Goal: Task Accomplishment & Management: Complete application form

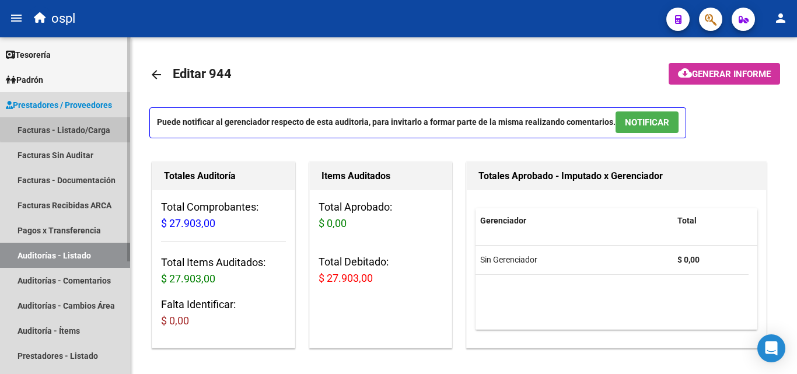
click at [82, 124] on link "Facturas - Listado/Carga" at bounding box center [65, 129] width 130 height 25
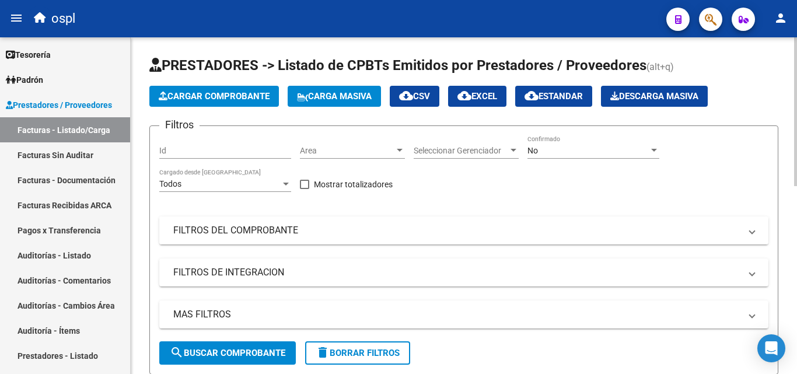
click at [331, 240] on mat-expansion-panel-header "FILTROS DEL COMPROBANTE" at bounding box center [463, 230] width 609 height 28
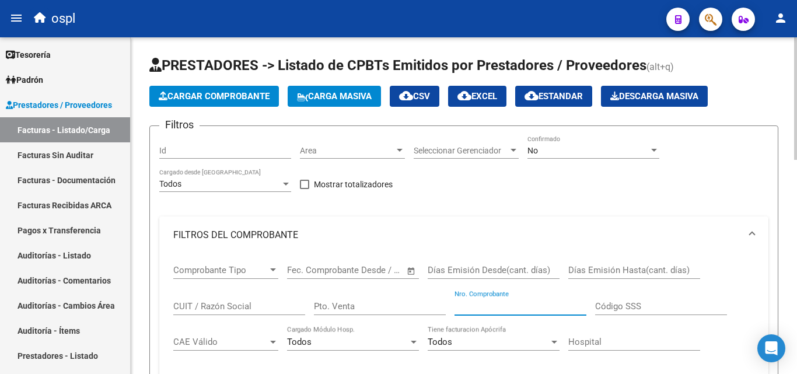
click at [487, 301] on input "Nro. Comprobante" at bounding box center [521, 306] width 132 height 11
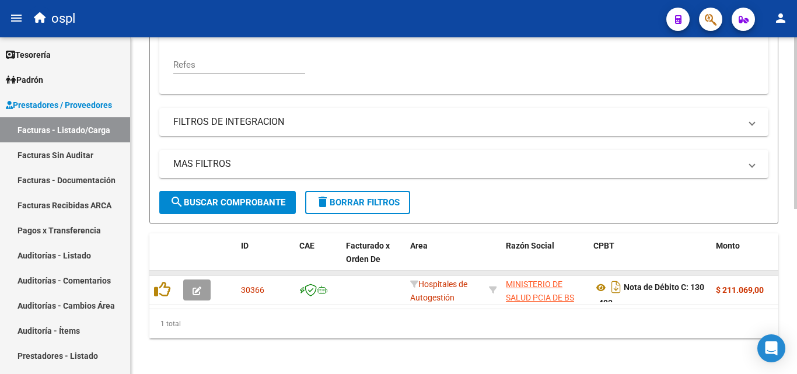
scroll to position [324, 0]
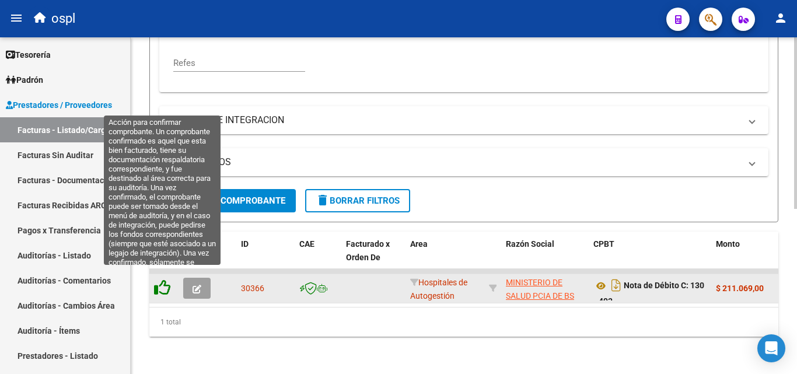
type input "493"
click at [166, 280] on icon at bounding box center [162, 288] width 16 height 16
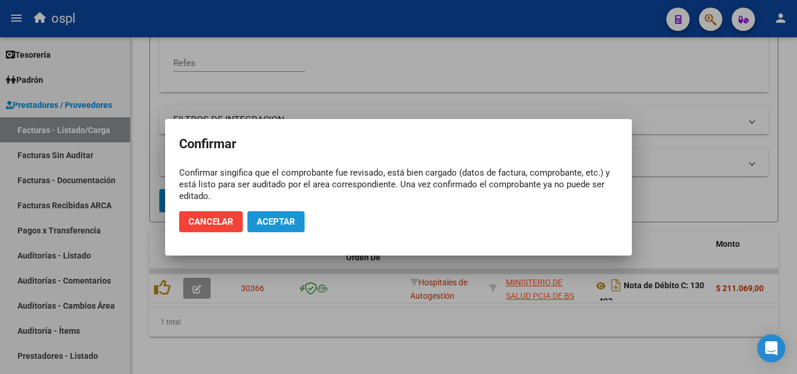
click at [297, 221] on button "Aceptar" at bounding box center [275, 221] width 57 height 21
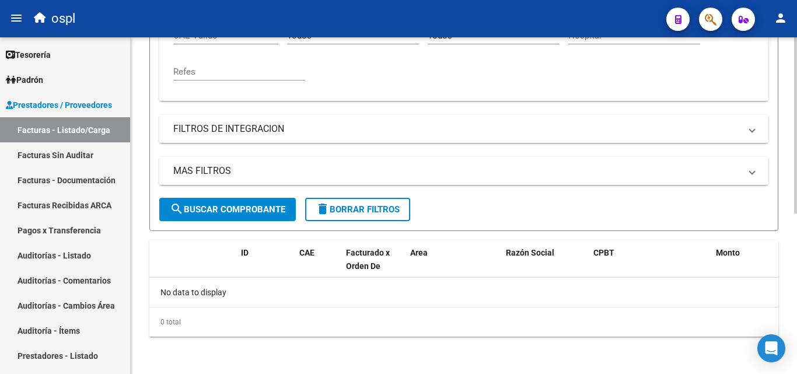
scroll to position [306, 0]
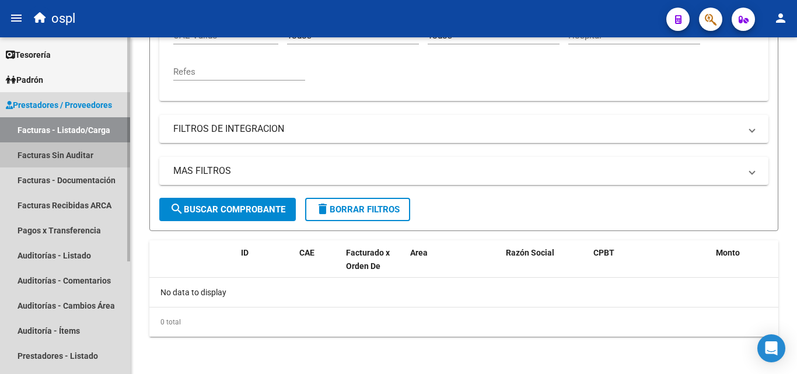
click at [40, 159] on link "Facturas Sin Auditar" at bounding box center [65, 154] width 130 height 25
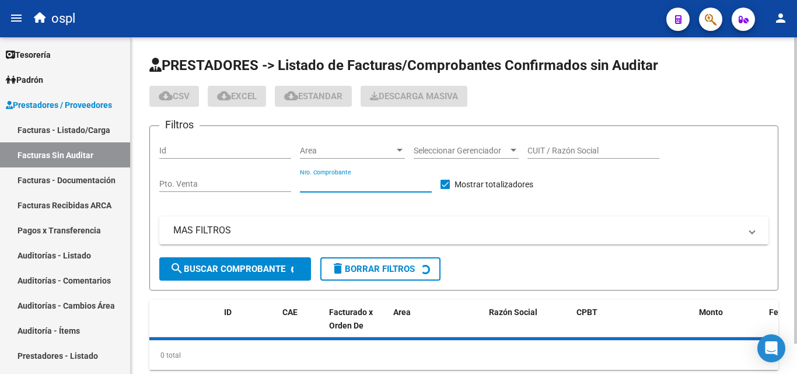
click at [358, 186] on input "Nro. Comprobante" at bounding box center [366, 184] width 132 height 10
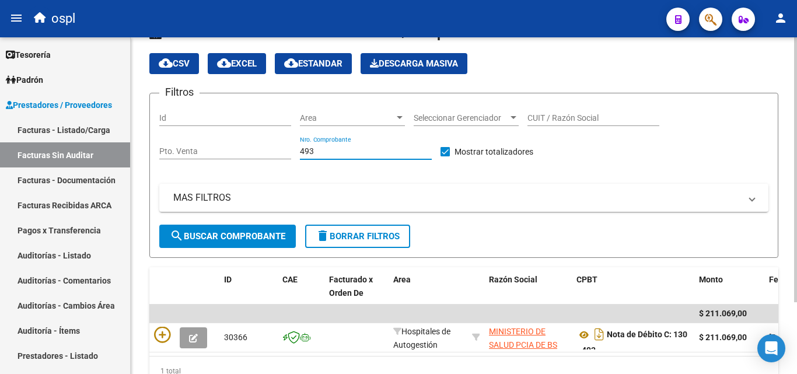
scroll to position [91, 0]
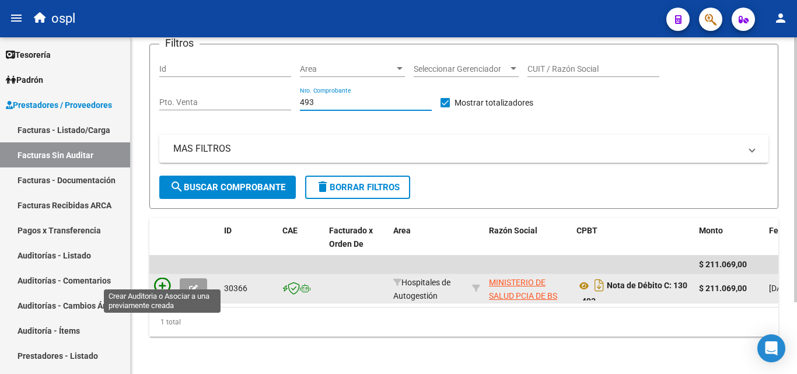
type input "493"
click at [163, 278] on icon at bounding box center [162, 286] width 16 height 16
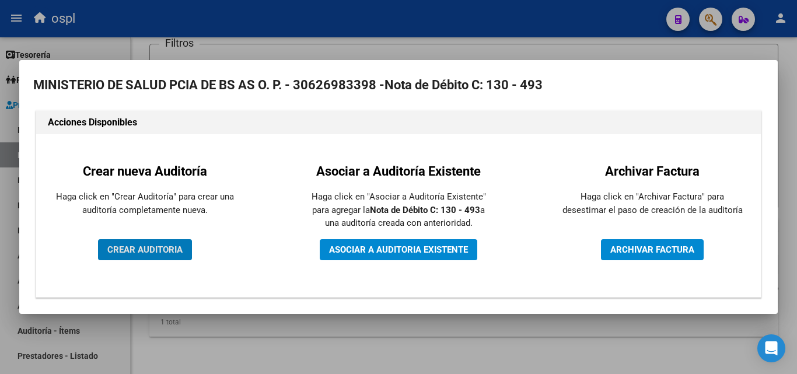
click at [146, 240] on button "CREAR AUDITORIA" at bounding box center [145, 249] width 94 height 21
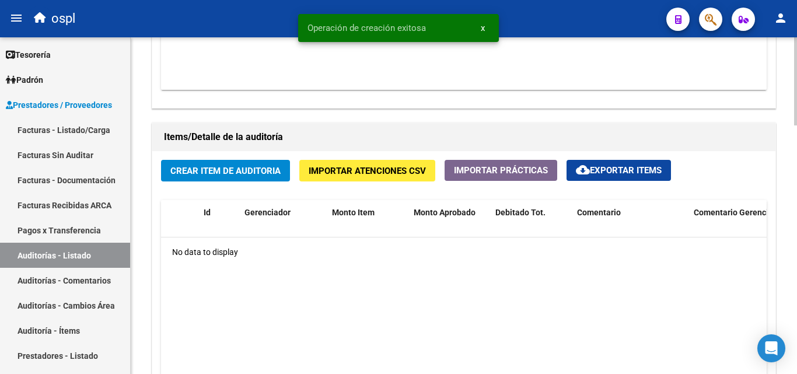
scroll to position [759, 0]
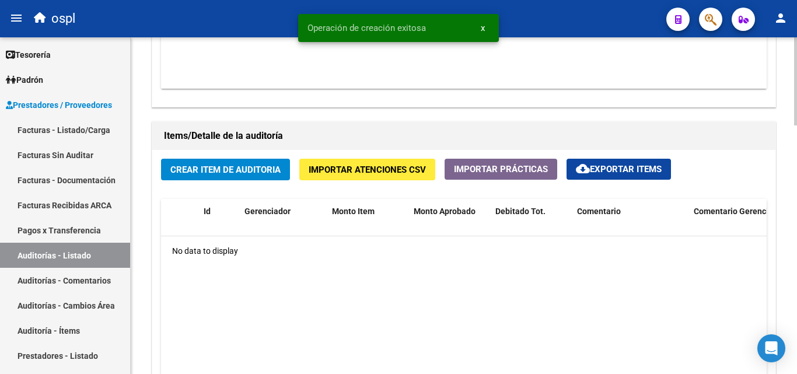
click at [211, 172] on span "Crear Item de Auditoria" at bounding box center [225, 170] width 110 height 11
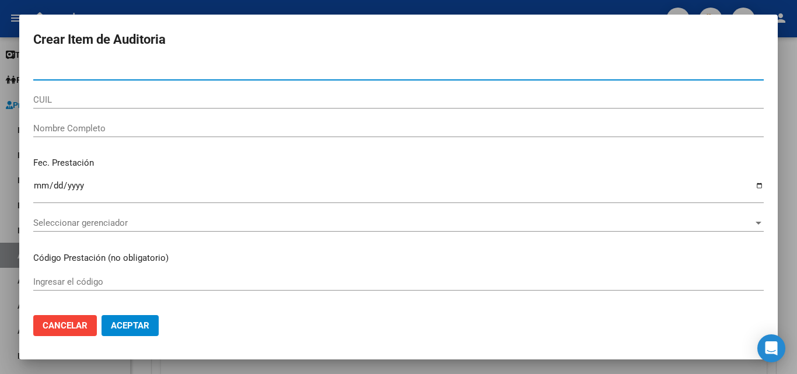
click at [146, 124] on input "Nombre Completo" at bounding box center [398, 128] width 731 height 11
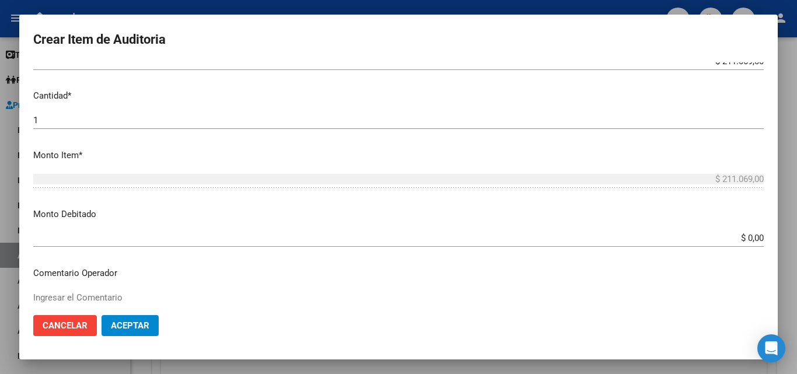
scroll to position [350, 0]
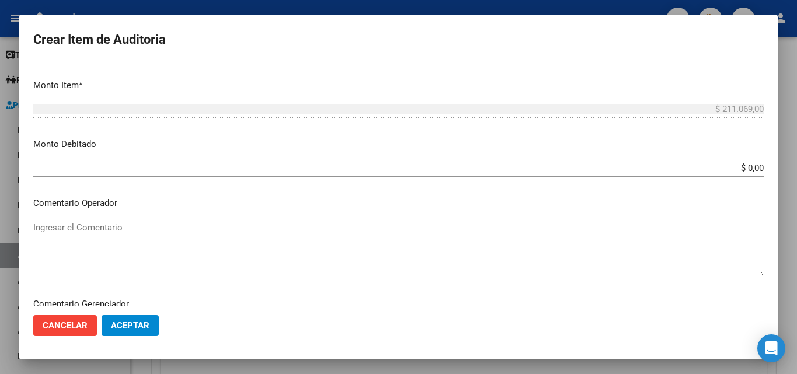
type input "todos"
drag, startPoint x: 723, startPoint y: 163, endPoint x: 796, endPoint y: 162, distance: 73.5
click at [796, 162] on div "Crear Item de Auditoria Nro Documento CUIL todos Nombre Completo Fec. Prestació…" at bounding box center [398, 187] width 797 height 374
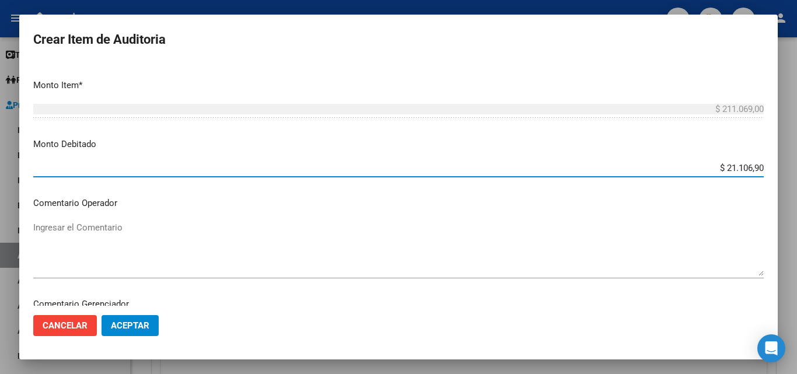
type input "$ 211.069,00"
drag, startPoint x: 218, startPoint y: 198, endPoint x: 193, endPoint y: 243, distance: 52.0
click at [216, 200] on p "Comentario Operador" at bounding box center [398, 203] width 731 height 13
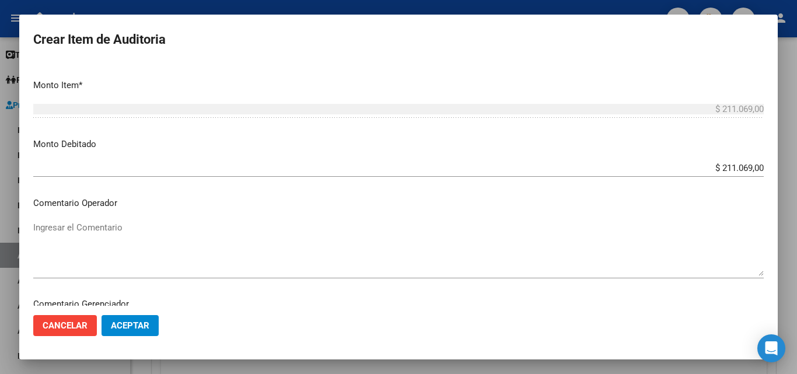
click at [191, 244] on textarea "Ingresar el Comentario" at bounding box center [398, 248] width 731 height 55
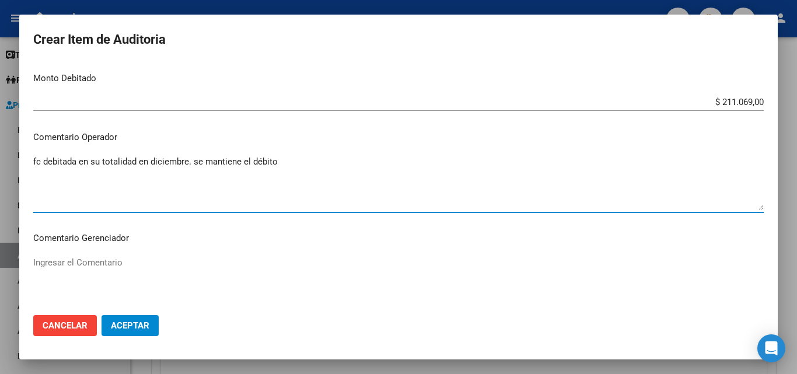
scroll to position [525, 0]
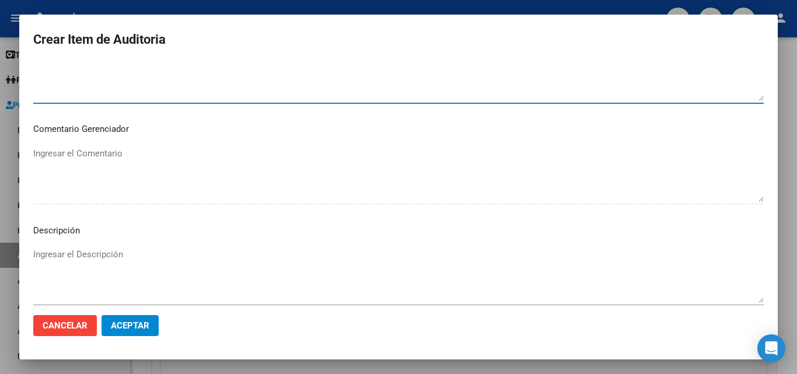
type textarea "fc debitada en su totalidad en diciembre. se mantiene el débito"
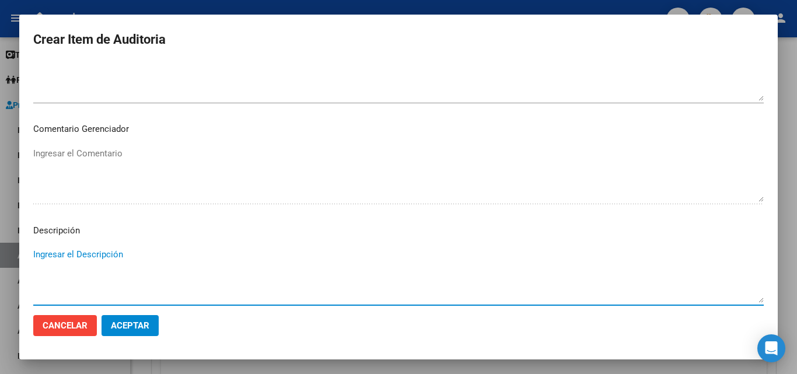
click at [156, 251] on textarea "Ingresar el Descripción" at bounding box center [398, 275] width 731 height 55
type textarea "nd archivada en caja 643"
click at [141, 321] on span "Aceptar" at bounding box center [130, 325] width 39 height 11
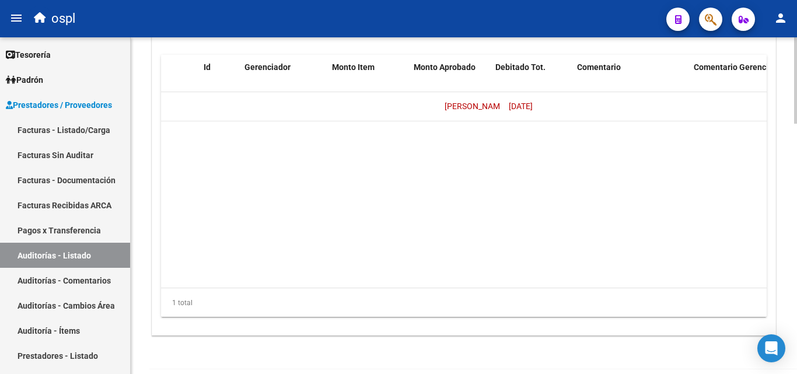
scroll to position [0, 0]
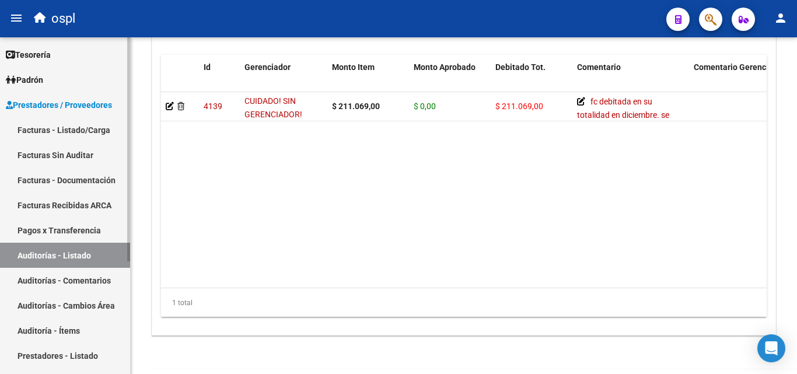
click at [58, 132] on link "Facturas - Listado/Carga" at bounding box center [65, 129] width 130 height 25
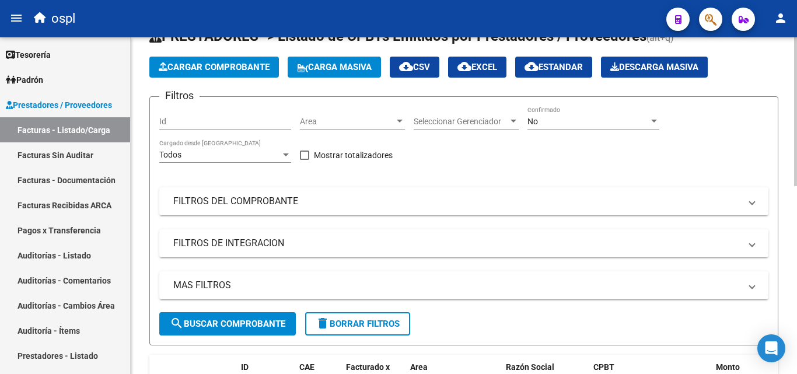
scroll to position [15, 0]
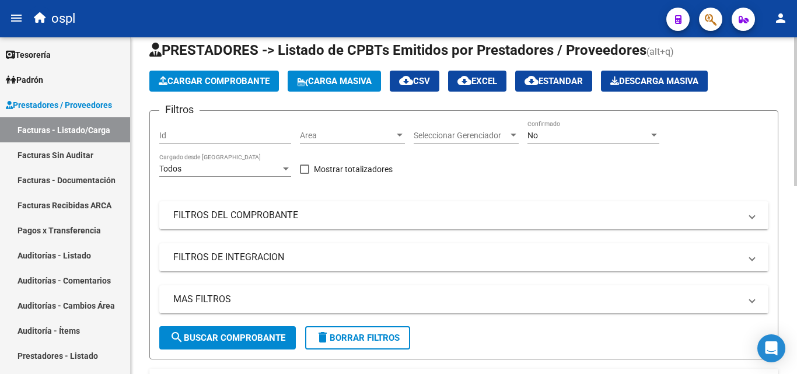
click at [323, 136] on span "Area" at bounding box center [347, 136] width 95 height 10
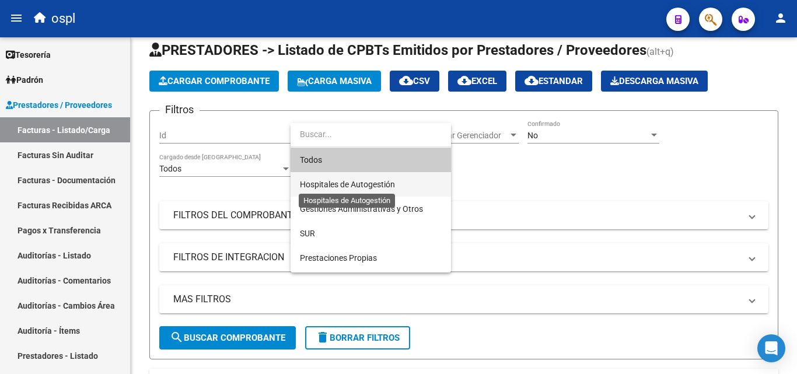
click at [322, 180] on span "Hospitales de Autogestión" at bounding box center [347, 184] width 95 height 9
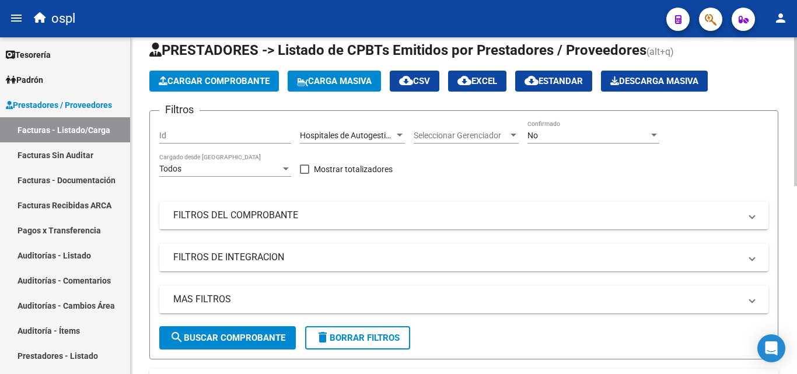
click at [321, 217] on mat-panel-title "FILTROS DEL COMPROBANTE" at bounding box center [456, 215] width 567 height 13
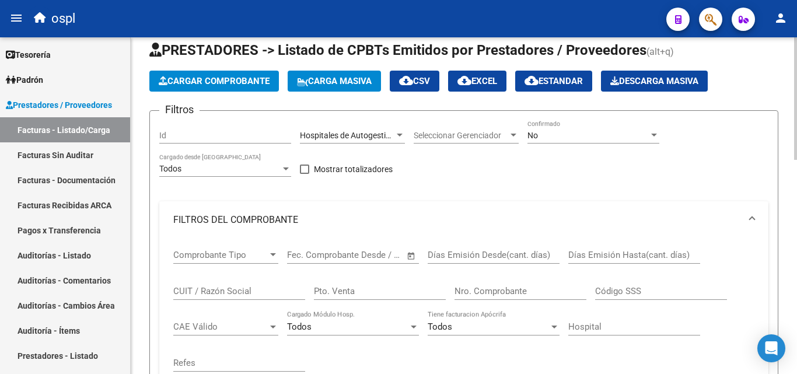
click at [474, 289] on input "Nro. Comprobante" at bounding box center [521, 291] width 132 height 11
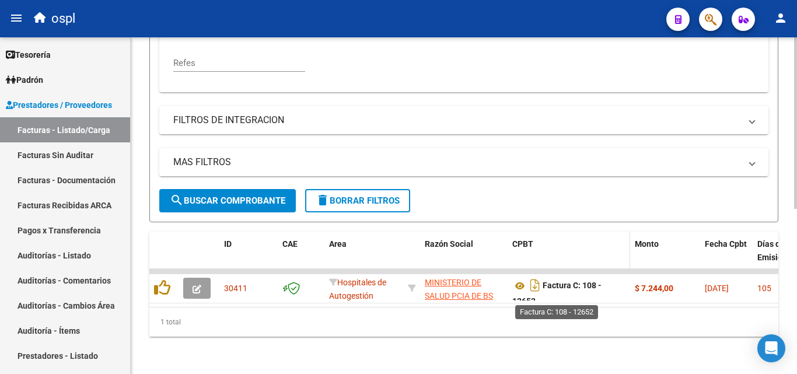
scroll to position [324, 0]
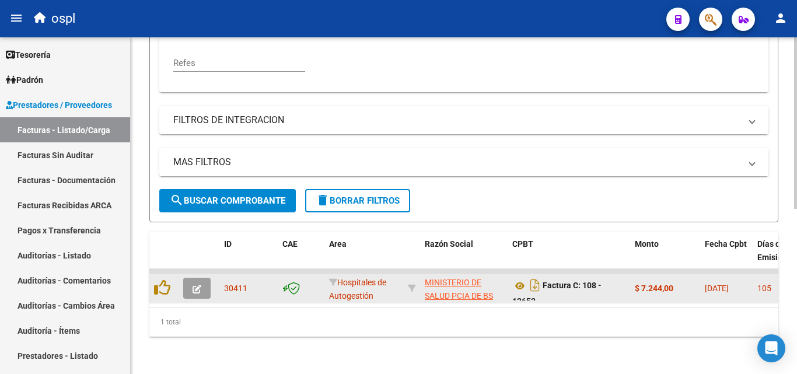
type input "12652"
click at [194, 285] on icon "button" at bounding box center [197, 289] width 9 height 9
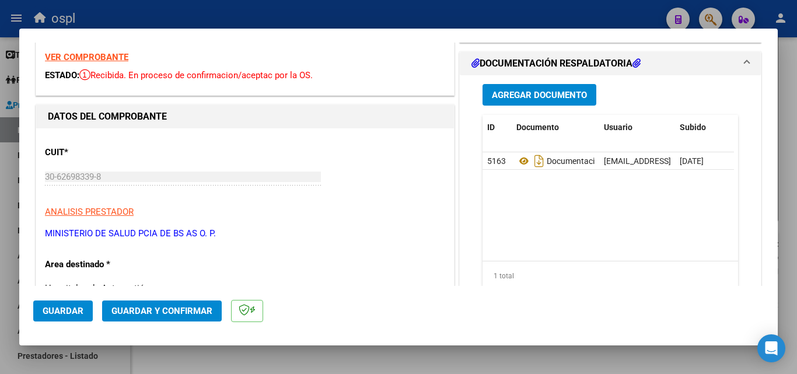
scroll to position [117, 0]
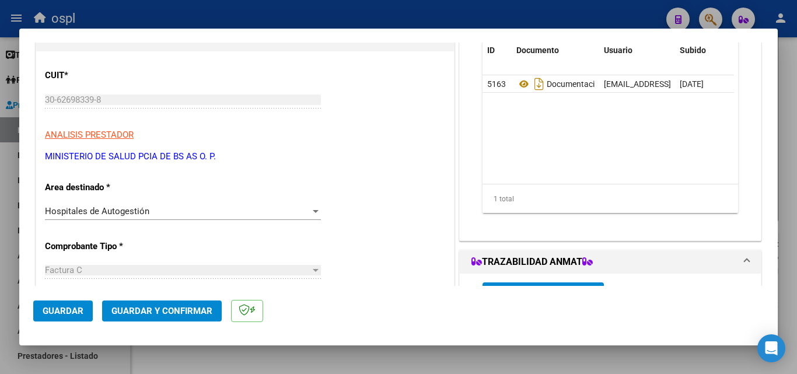
click at [302, 219] on div "Hospitales de Autogestión Seleccionar Area" at bounding box center [183, 211] width 276 height 18
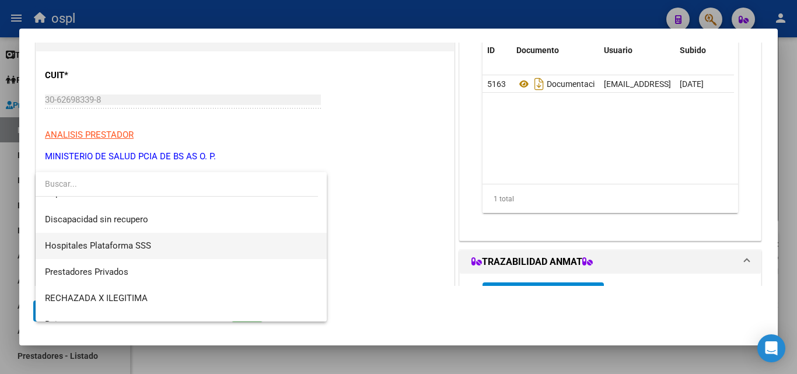
scroll to position [166, 0]
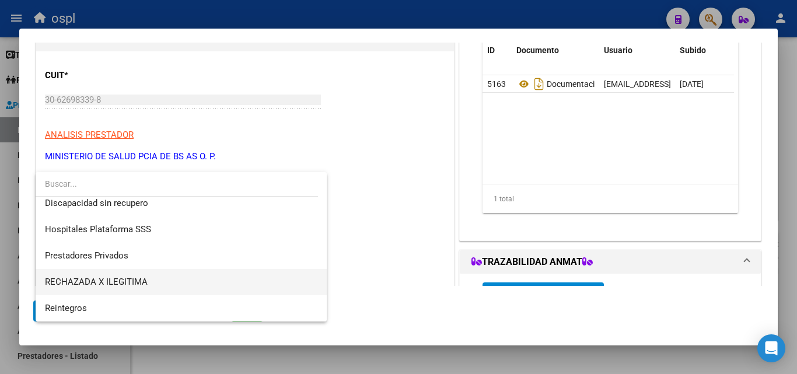
click at [113, 272] on span "RECHAZADA X ILEGITIMA" at bounding box center [181, 282] width 272 height 26
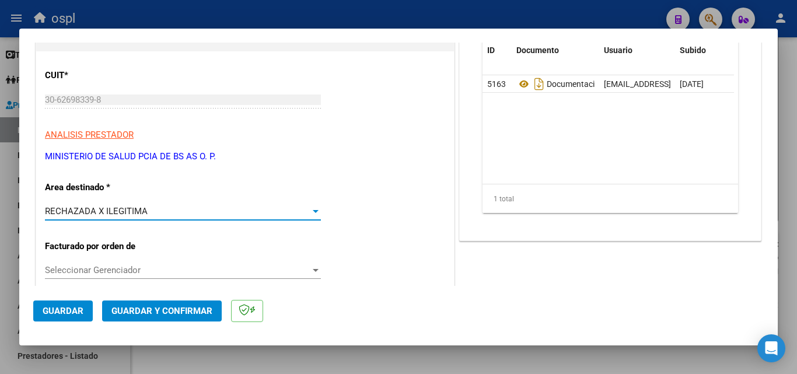
click at [176, 311] on span "Guardar y Confirmar" at bounding box center [161, 311] width 101 height 11
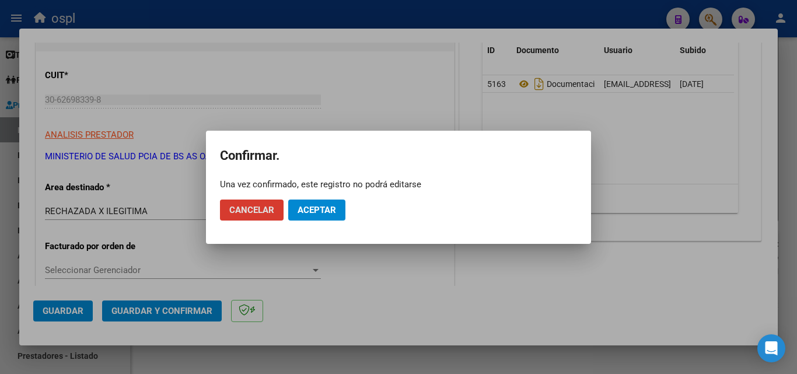
click at [312, 213] on span "Aceptar" at bounding box center [317, 210] width 39 height 11
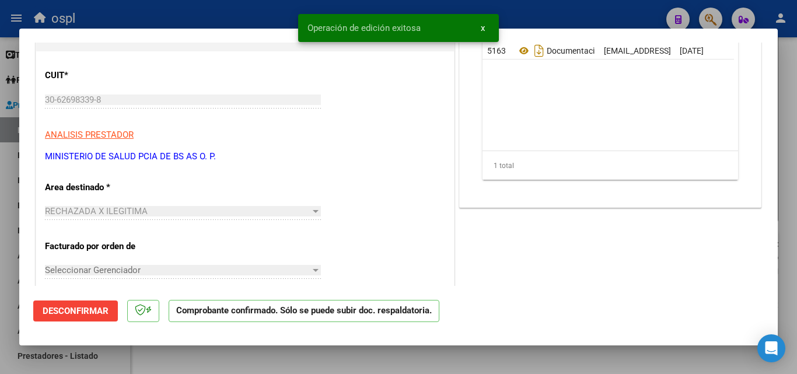
click at [6, 246] on div at bounding box center [398, 187] width 797 height 374
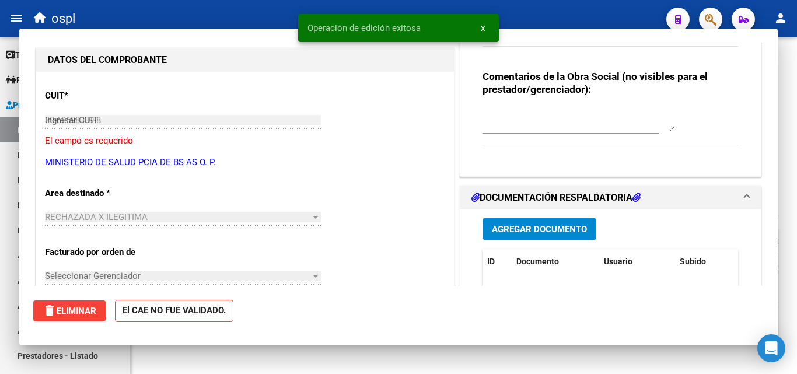
type input "$ 0,00"
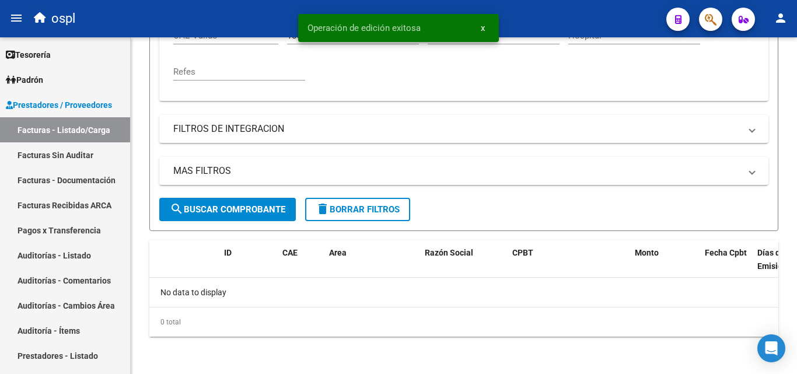
scroll to position [306, 0]
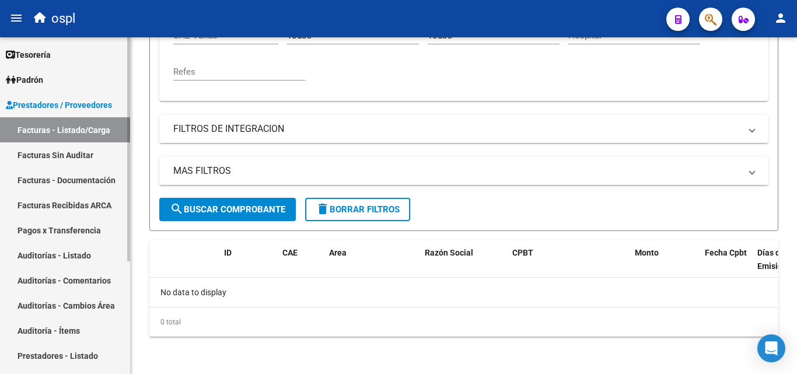
click at [85, 152] on link "Facturas Sin Auditar" at bounding box center [65, 154] width 130 height 25
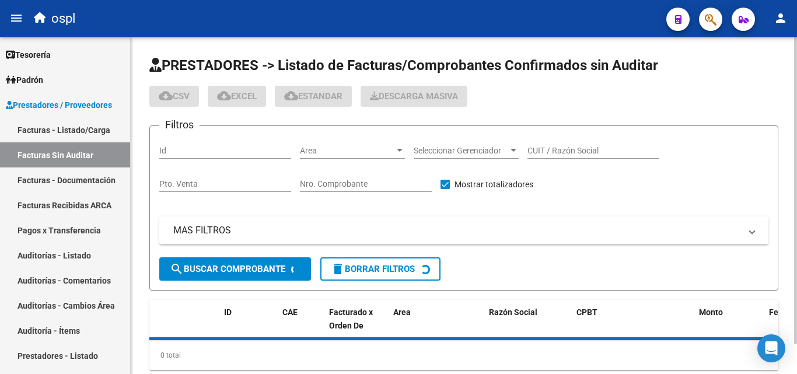
click at [351, 188] on input "Nro. Comprobante" at bounding box center [366, 184] width 132 height 10
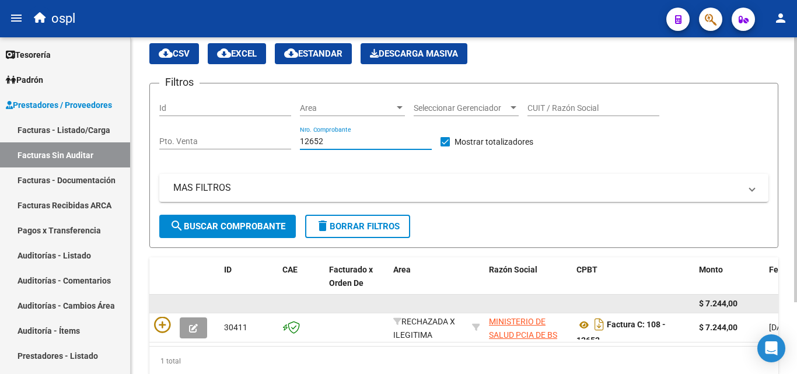
scroll to position [91, 0]
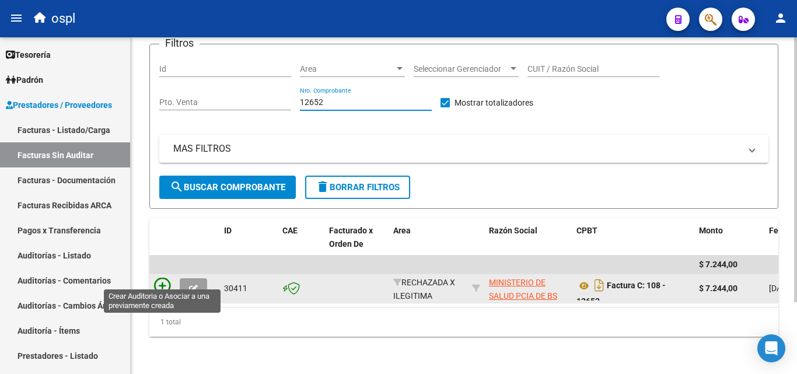
type input "12652"
click at [165, 278] on icon at bounding box center [162, 286] width 16 height 16
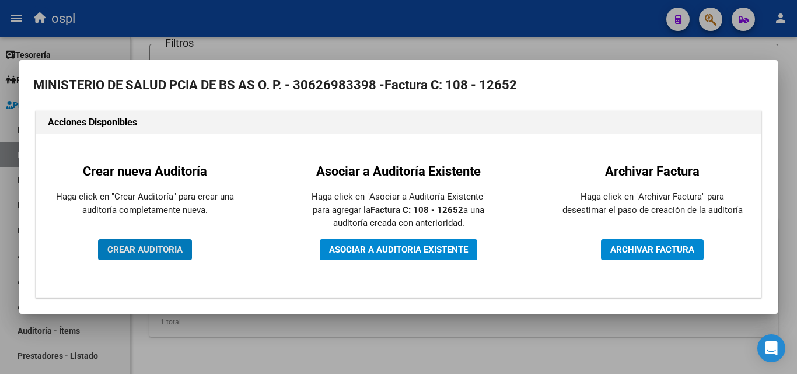
click at [158, 253] on span "CREAR AUDITORIA" at bounding box center [144, 249] width 75 height 11
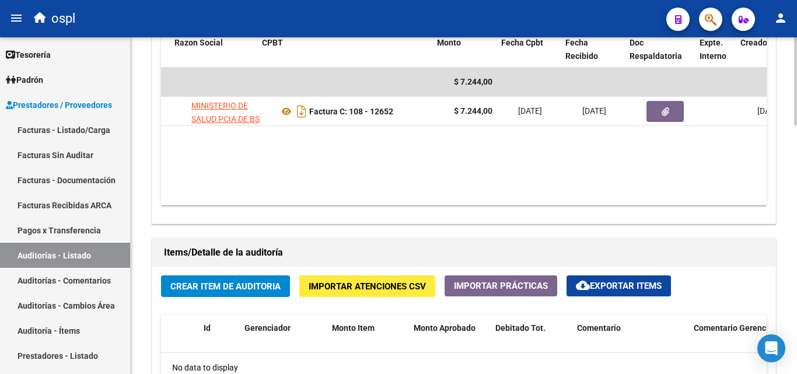
scroll to position [0, 191]
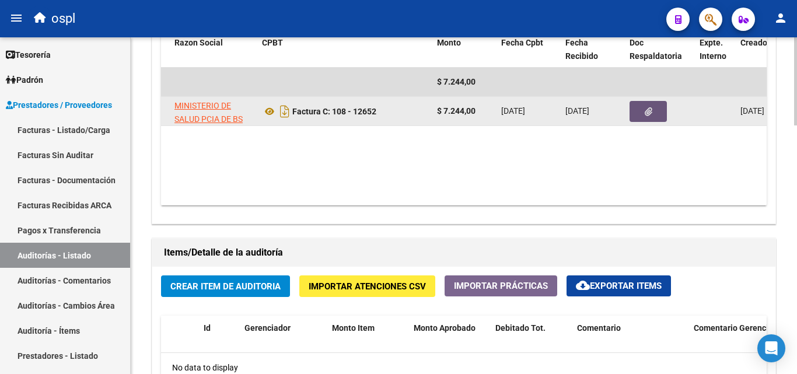
click at [651, 107] on icon "button" at bounding box center [649, 111] width 8 height 9
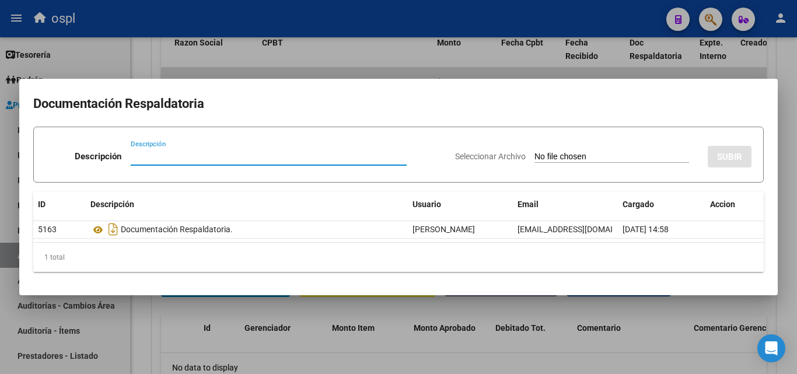
click at [553, 156] on input "Seleccionar Archivo" at bounding box center [611, 157] width 155 height 11
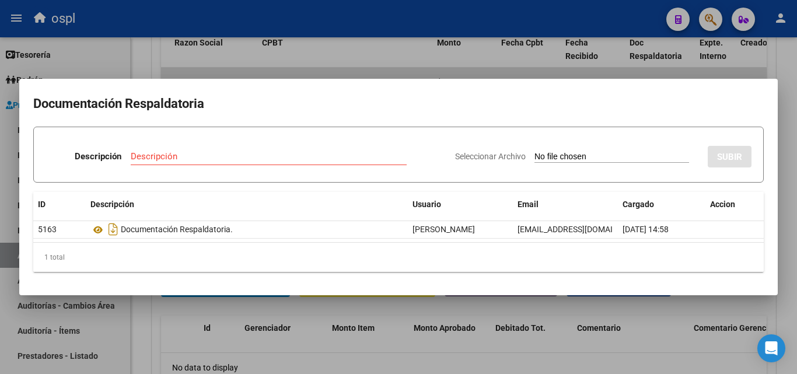
type input "C:\fakepath\RECHAZO X ILEGITIMA - FC 12652.pdf"
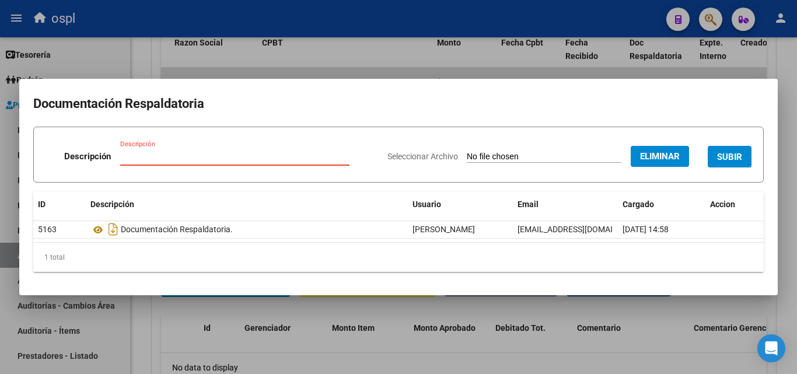
click at [189, 153] on input "Descripción" at bounding box center [234, 156] width 229 height 11
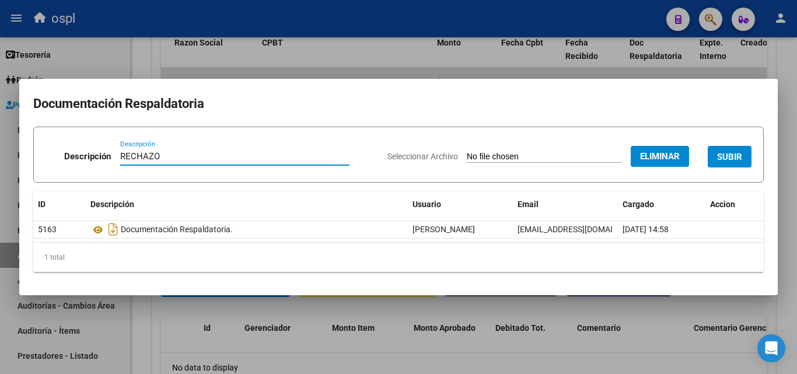
type input "RECHAZO"
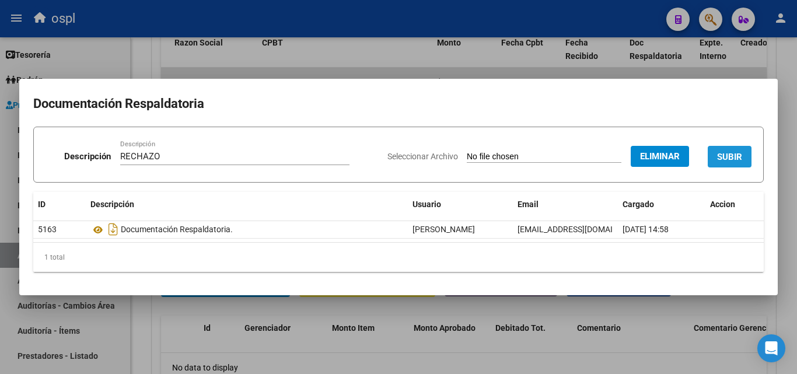
click at [714, 162] on button "SUBIR" at bounding box center [730, 157] width 44 height 22
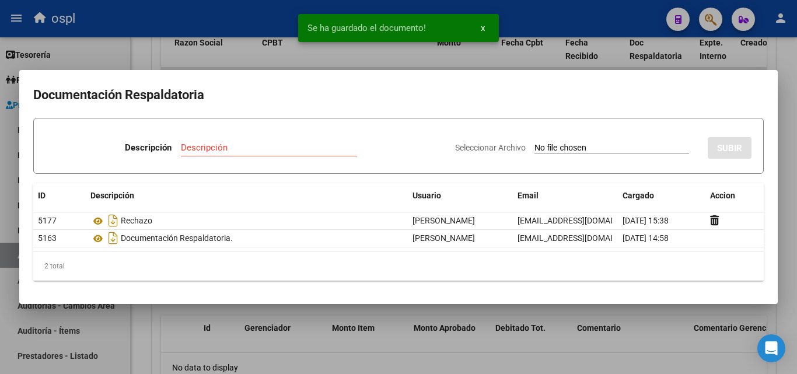
click at [12, 251] on div at bounding box center [398, 187] width 797 height 374
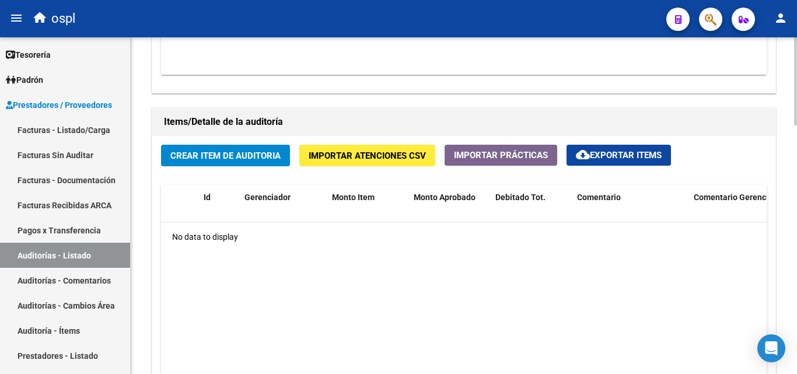
scroll to position [772, 0]
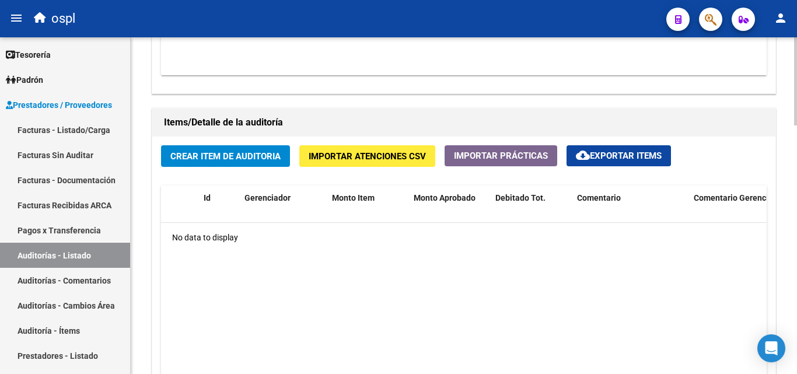
click at [216, 155] on span "Crear Item de Auditoria" at bounding box center [225, 156] width 110 height 11
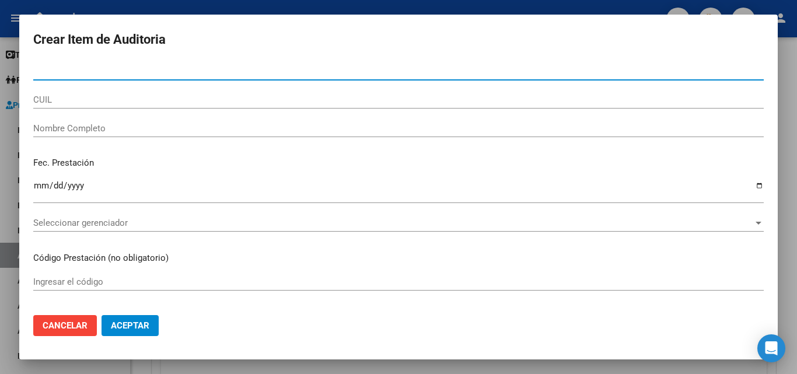
click at [114, 131] on input "Nombre Completo" at bounding box center [398, 128] width 731 height 11
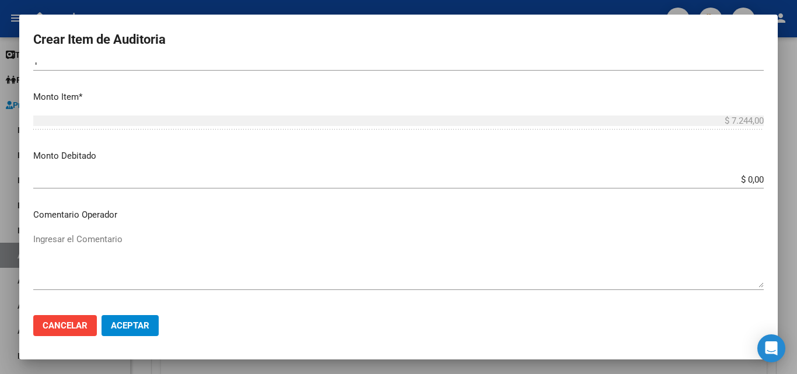
scroll to position [350, 0]
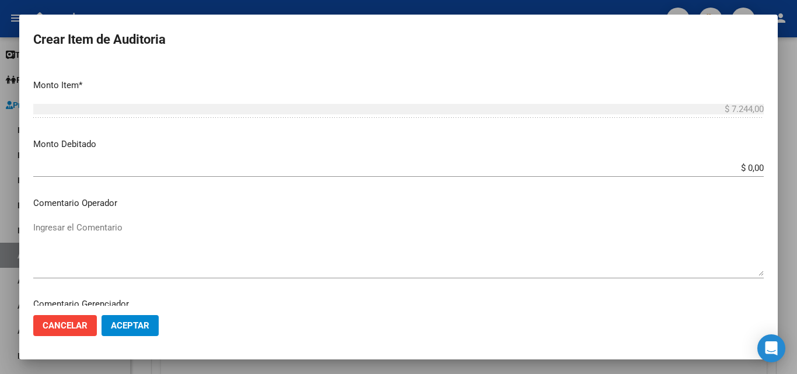
type input "TODOS"
drag, startPoint x: 728, startPoint y: 158, endPoint x: 753, endPoint y: 167, distance: 27.3
click at [753, 167] on mat-dialog-content "Nro Documento CUIL TODOS Nombre Completo Fec. Prestación Ingresar la fecha Sele…" at bounding box center [398, 183] width 759 height 243
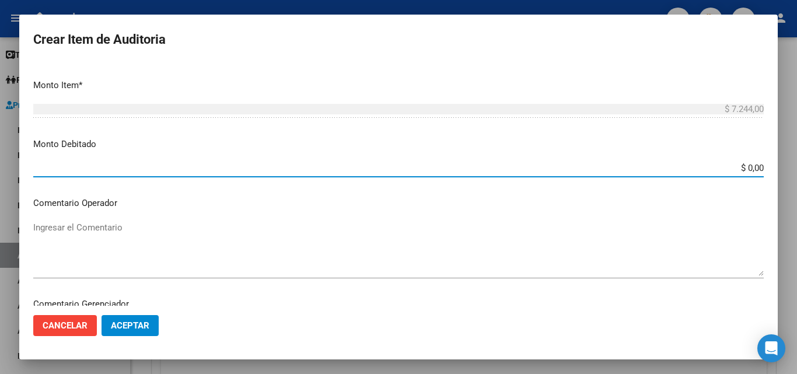
drag, startPoint x: 717, startPoint y: 172, endPoint x: 788, endPoint y: 167, distance: 71.3
click at [788, 167] on div "Crear Item de Auditoria Nro Documento CUIL TODOS Nombre Completo Fec. Prestació…" at bounding box center [398, 187] width 797 height 374
type input "$ 7.244,00"
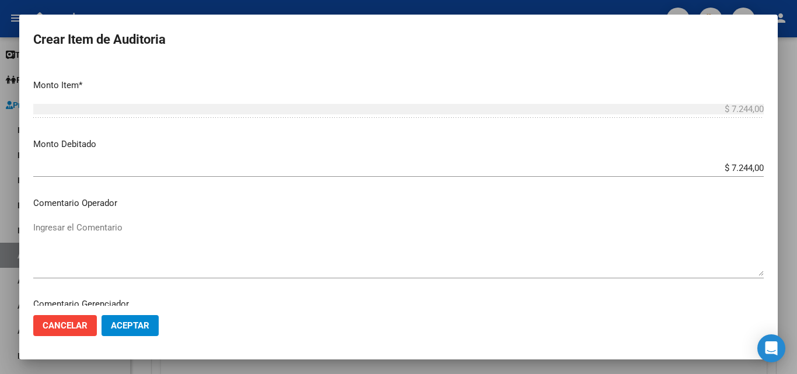
click at [169, 219] on div "Ingresar el Comentario" at bounding box center [398, 249] width 731 height 60
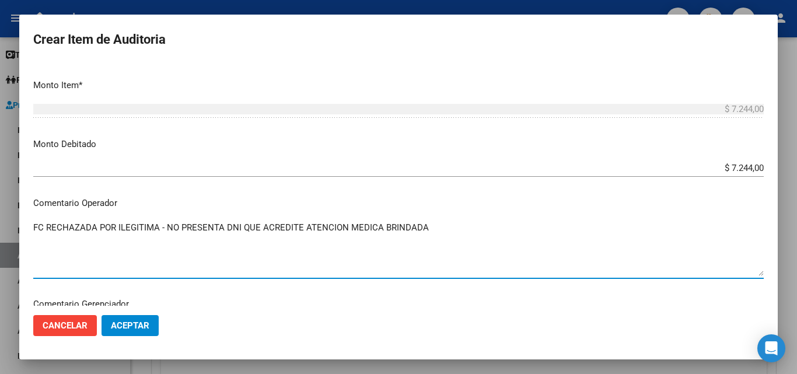
type textarea "FC RECHAZADA POR ILEGITIMA - NO PRESENTA DNI QUE ACREDITE ATENCION MEDICA BRIND…"
click at [139, 330] on span "Aceptar" at bounding box center [130, 325] width 39 height 11
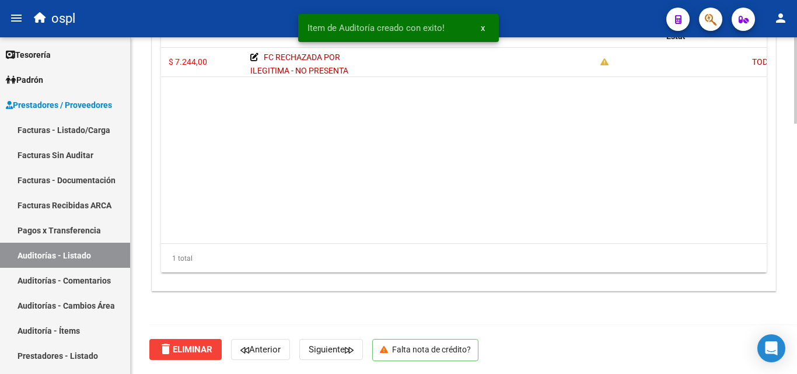
scroll to position [0, 218]
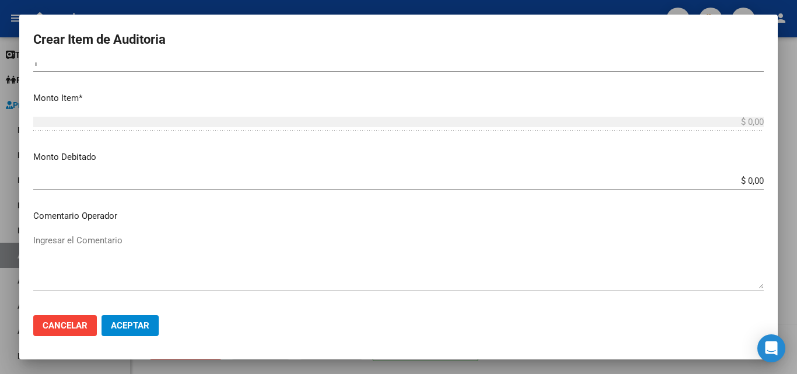
scroll to position [408, 0]
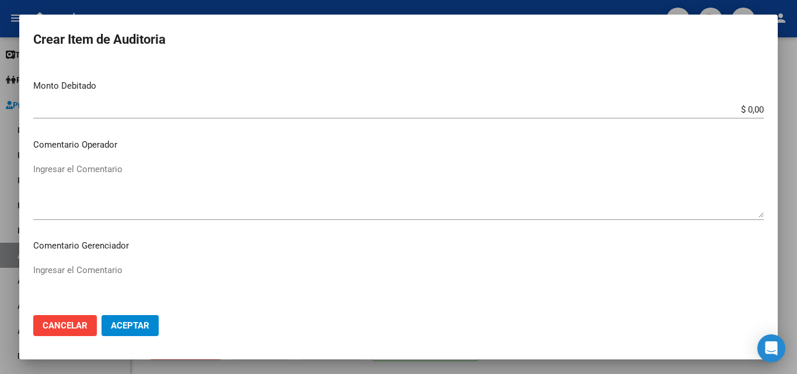
click at [0, 248] on div at bounding box center [398, 187] width 797 height 374
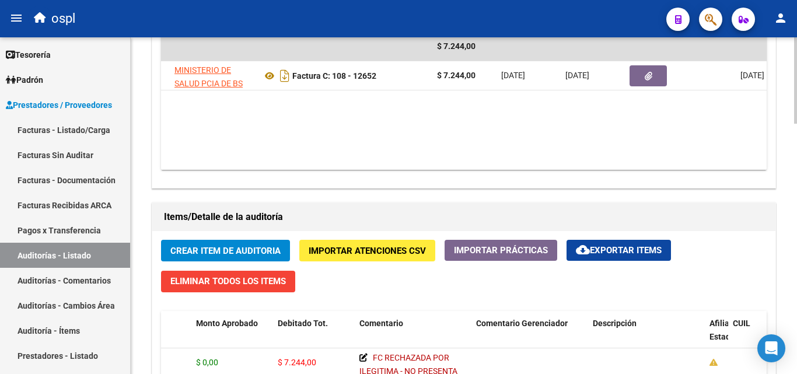
scroll to position [490, 0]
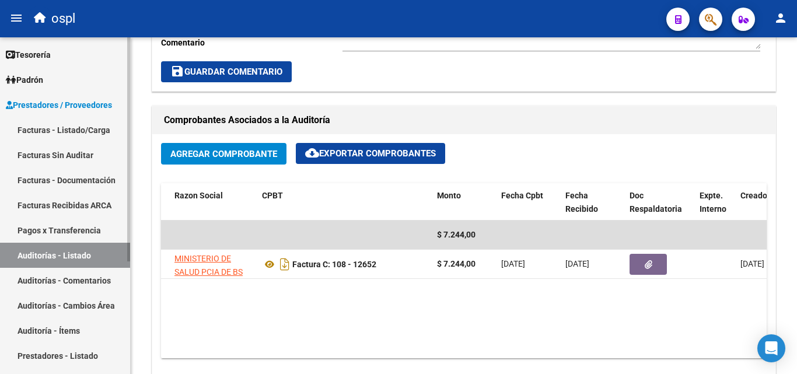
click at [44, 108] on span "Prestadores / Proveedores" at bounding box center [59, 105] width 106 height 13
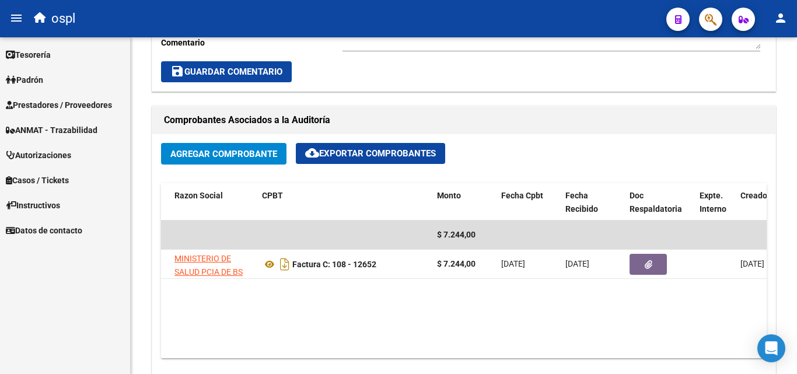
click at [62, 137] on mat-nav-list "Firma Express Tesorería Auditorías Confirmadas Padrón Afiliados Empadronados Pa…" at bounding box center [65, 139] width 130 height 205
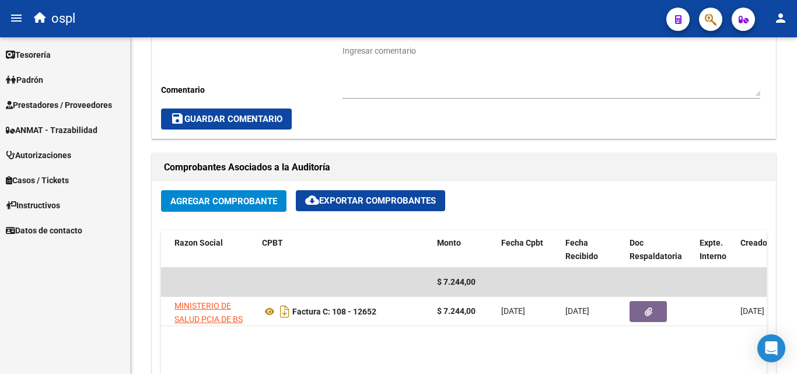
scroll to position [431, 0]
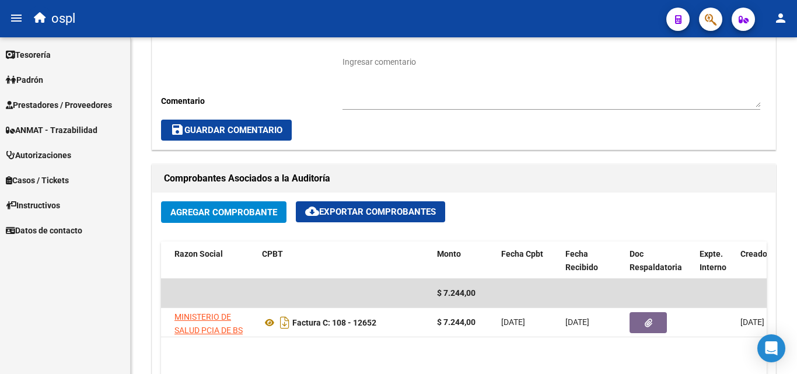
click at [53, 96] on link "Prestadores / Proveedores" at bounding box center [65, 104] width 130 height 25
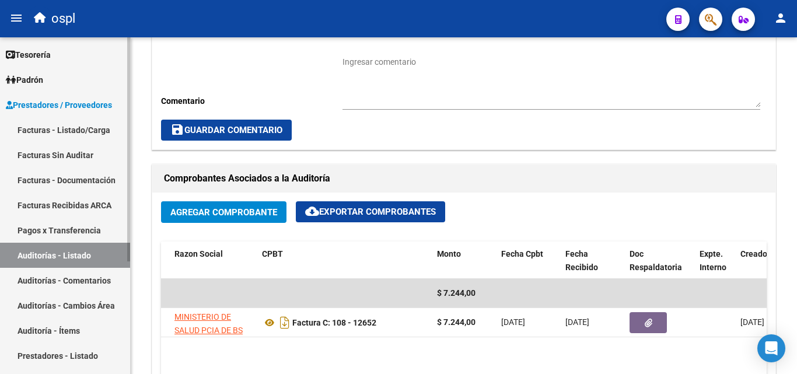
click at [45, 125] on link "Facturas - Listado/Carga" at bounding box center [65, 129] width 130 height 25
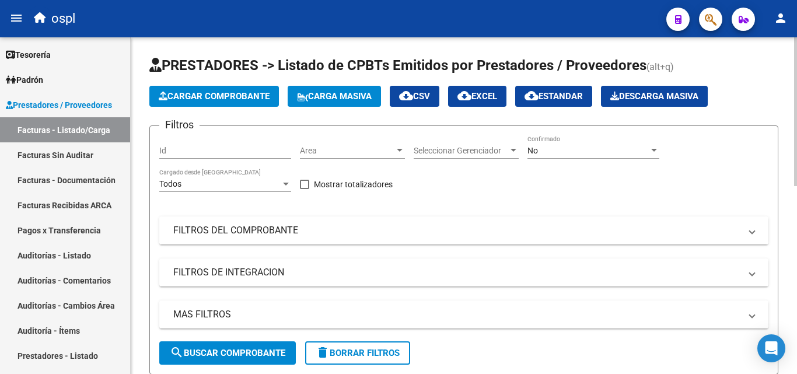
click at [314, 231] on mat-panel-title "FILTROS DEL COMPROBANTE" at bounding box center [456, 230] width 567 height 13
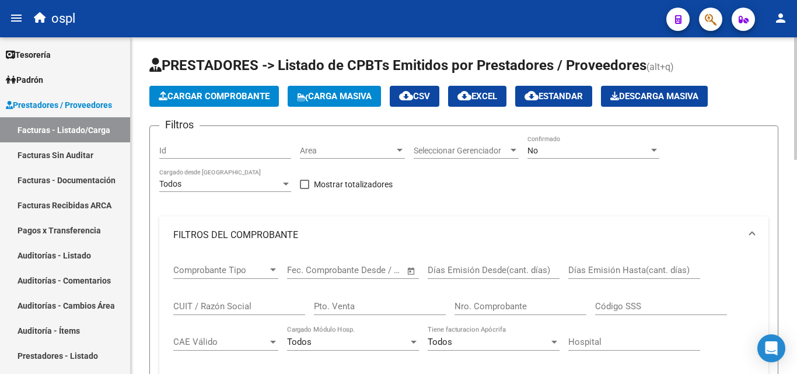
click at [341, 141] on div "Area Area" at bounding box center [352, 146] width 105 height 23
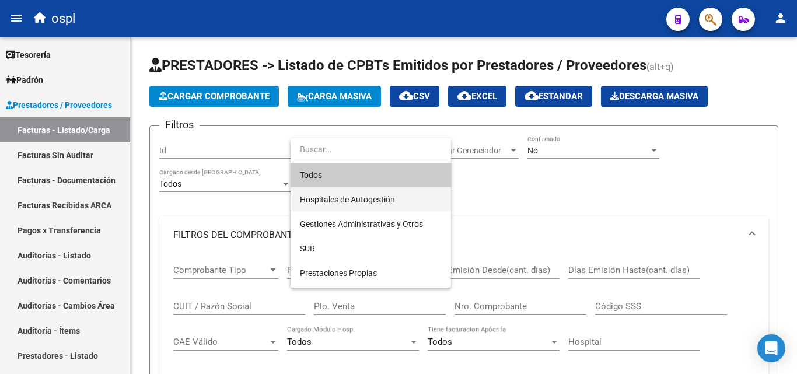
click at [342, 193] on span "Hospitales de Autogestión" at bounding box center [371, 199] width 142 height 25
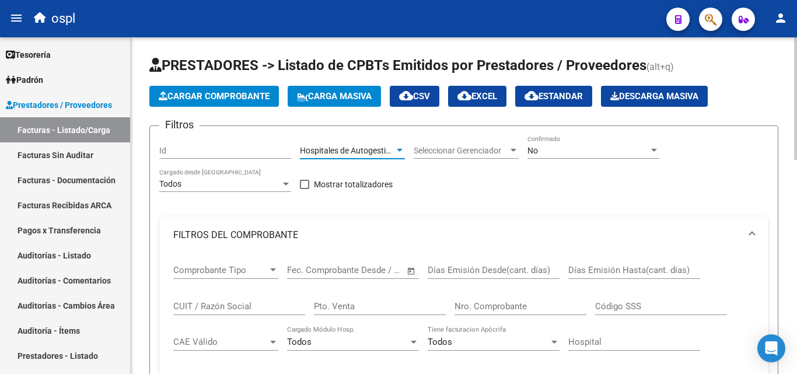
click at [485, 303] on input "Nro. Comprobante" at bounding box center [521, 306] width 132 height 11
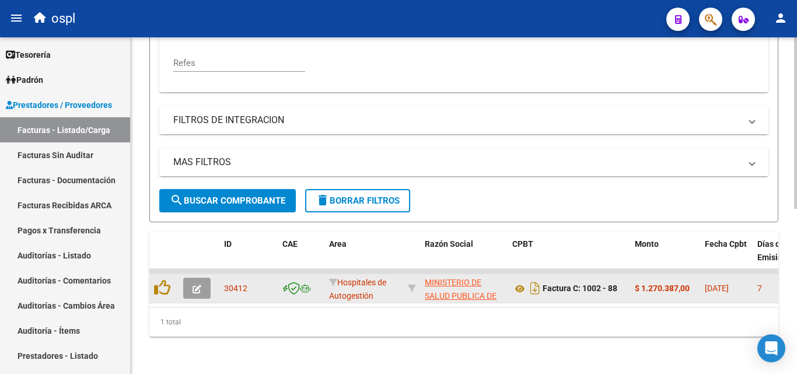
scroll to position [324, 0]
type input "88"
click at [193, 285] on icon "button" at bounding box center [197, 289] width 9 height 9
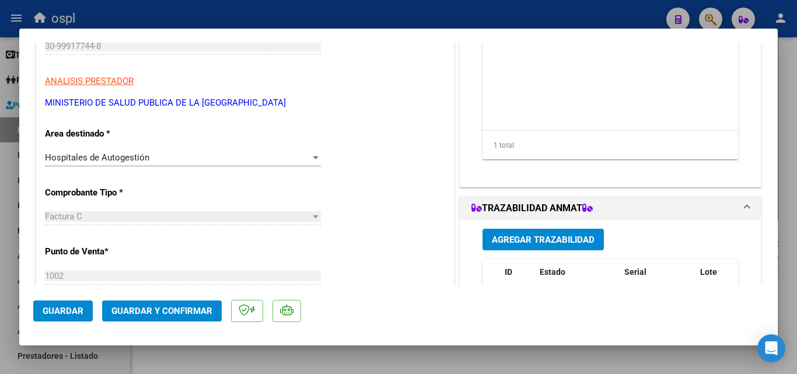
scroll to position [175, 0]
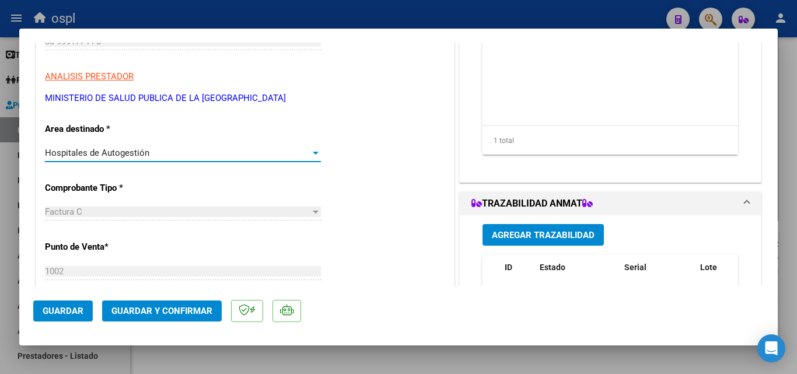
click at [271, 151] on div "Hospitales de Autogestión" at bounding box center [177, 153] width 265 height 11
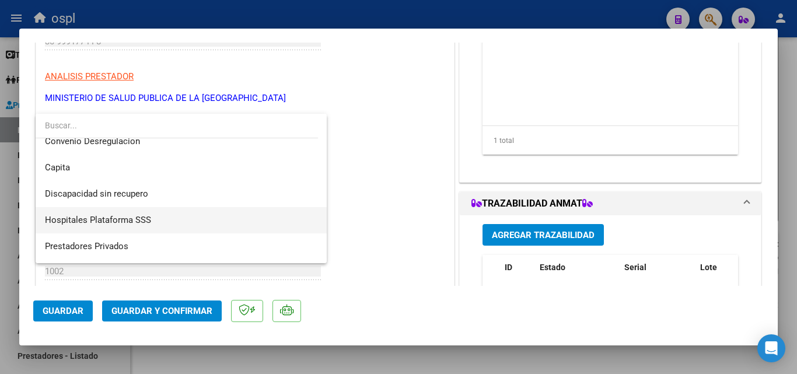
scroll to position [166, 0]
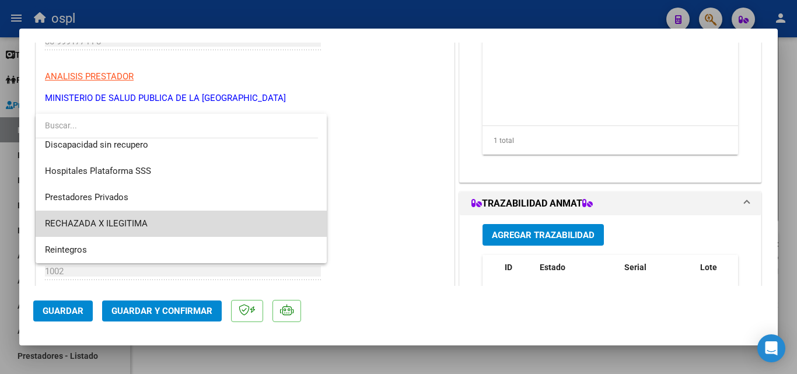
click at [231, 227] on span "RECHAZADA X ILEGITIMA" at bounding box center [181, 224] width 272 height 26
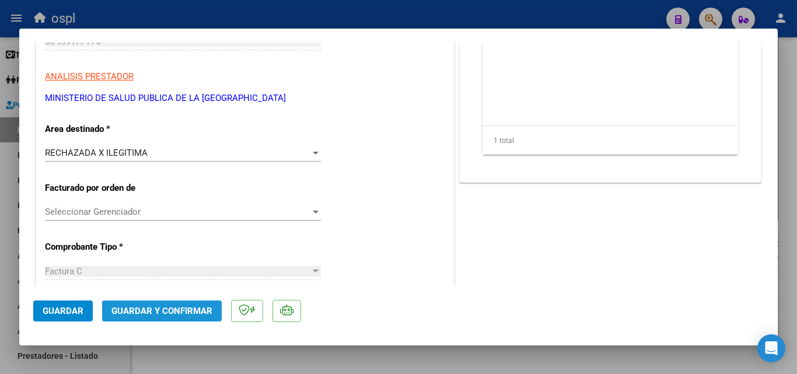
click at [174, 315] on span "Guardar y Confirmar" at bounding box center [161, 311] width 101 height 11
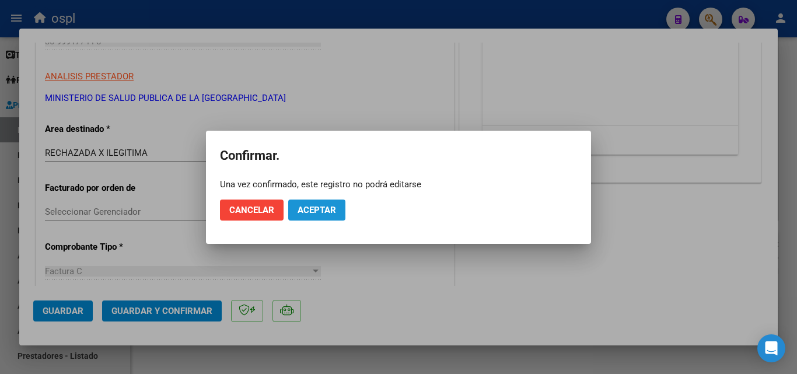
click at [311, 214] on span "Aceptar" at bounding box center [317, 210] width 39 height 11
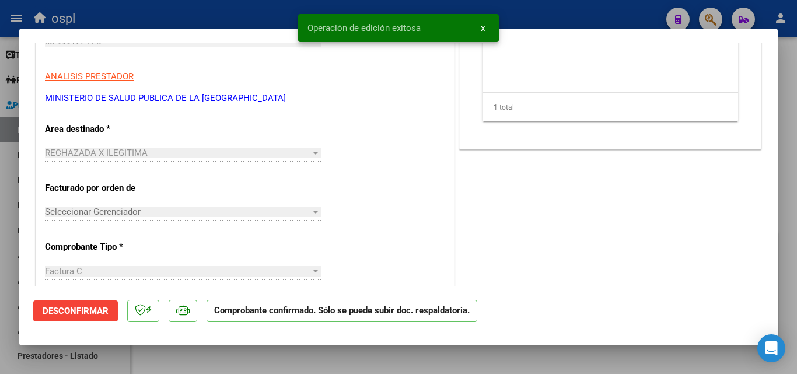
click at [0, 224] on div at bounding box center [398, 187] width 797 height 374
type input "$ 0,00"
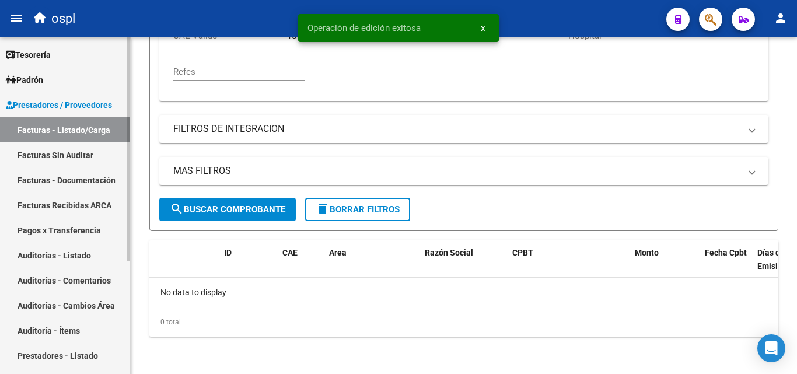
scroll to position [306, 0]
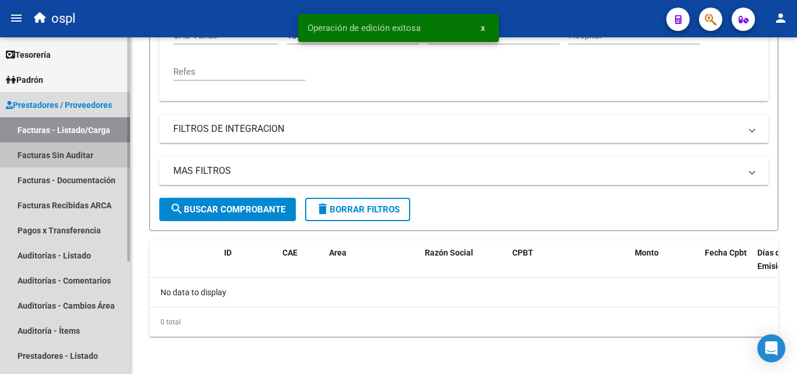
click at [69, 146] on link "Facturas Sin Auditar" at bounding box center [65, 154] width 130 height 25
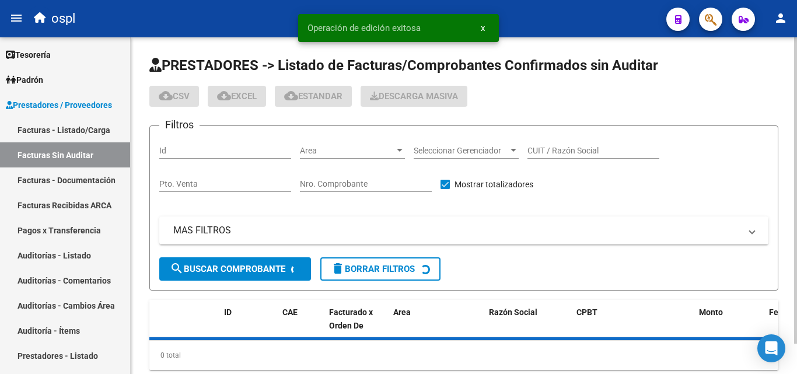
click at [360, 187] on input "Nro. Comprobante" at bounding box center [366, 184] width 132 height 10
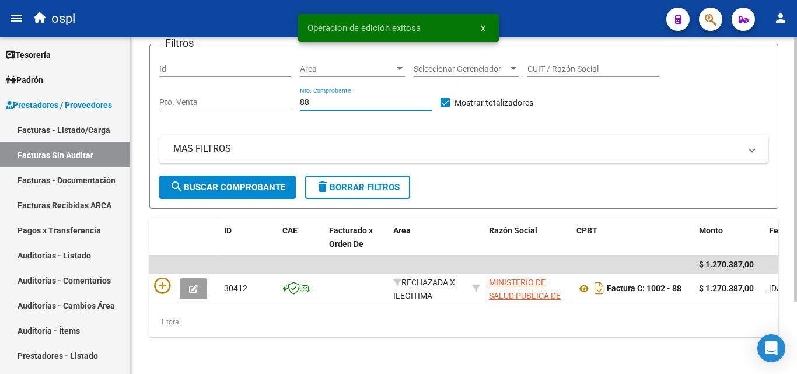
scroll to position [91, 0]
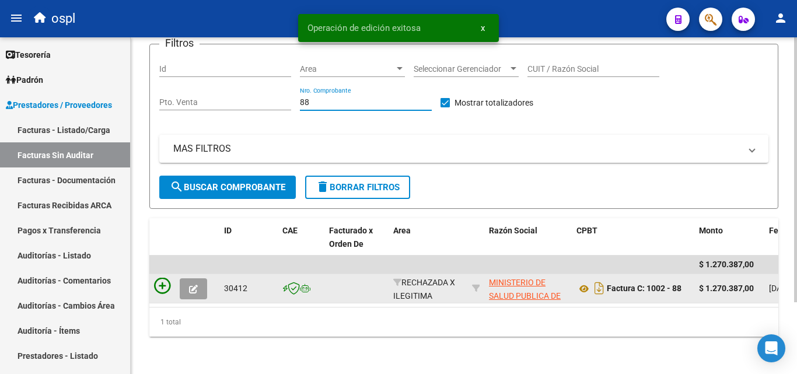
type input "88"
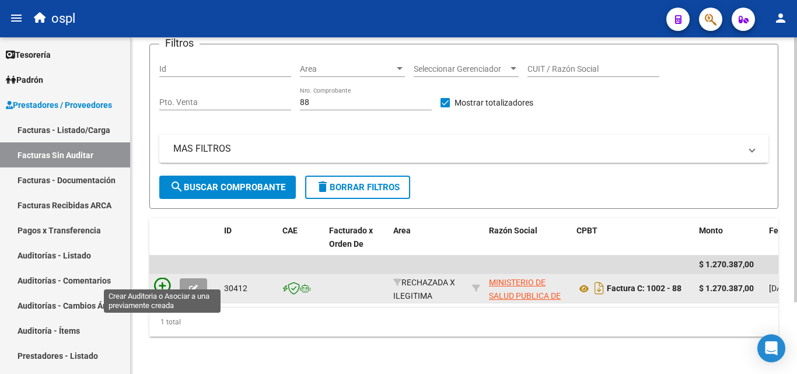
click at [165, 284] on icon at bounding box center [162, 286] width 16 height 16
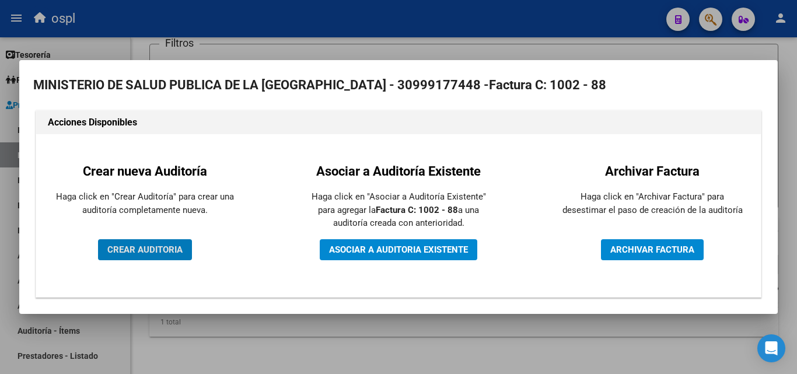
click at [148, 251] on span "CREAR AUDITORIA" at bounding box center [144, 249] width 75 height 11
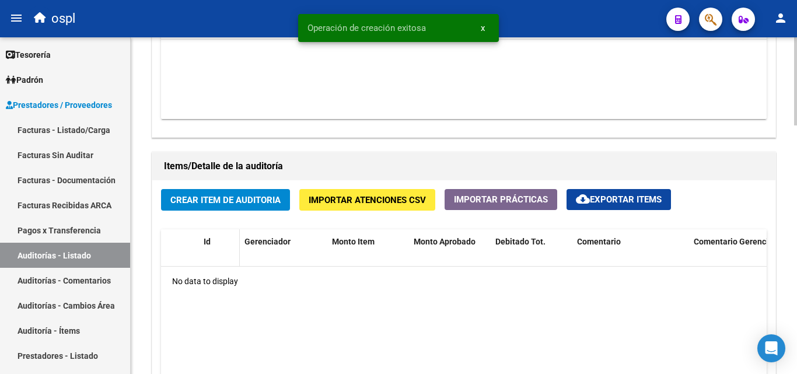
scroll to position [759, 0]
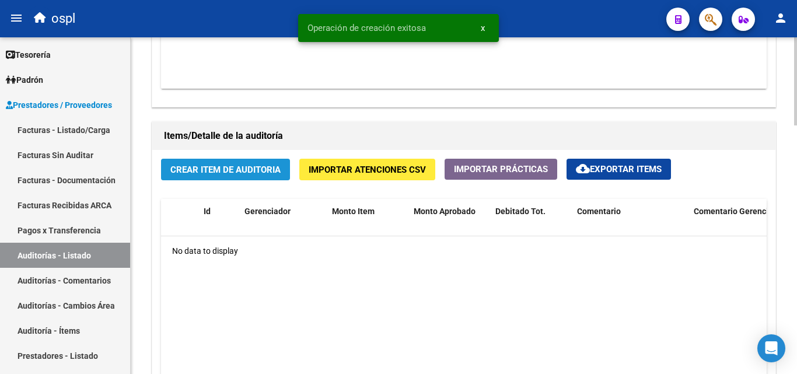
click at [217, 176] on button "Crear Item de Auditoria" at bounding box center [225, 170] width 129 height 22
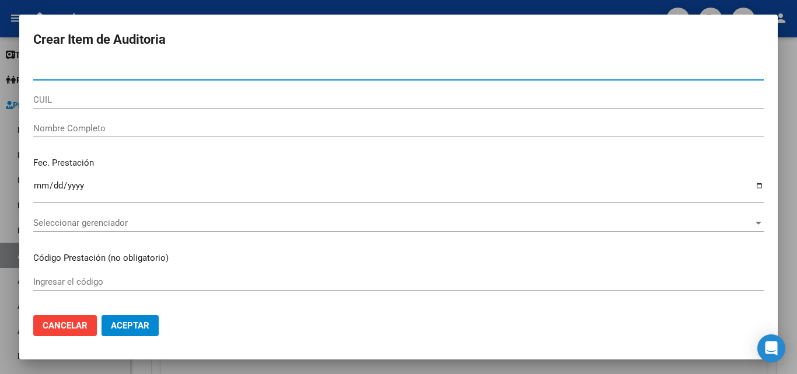
click at [75, 134] on div "Nombre Completo" at bounding box center [398, 129] width 731 height 18
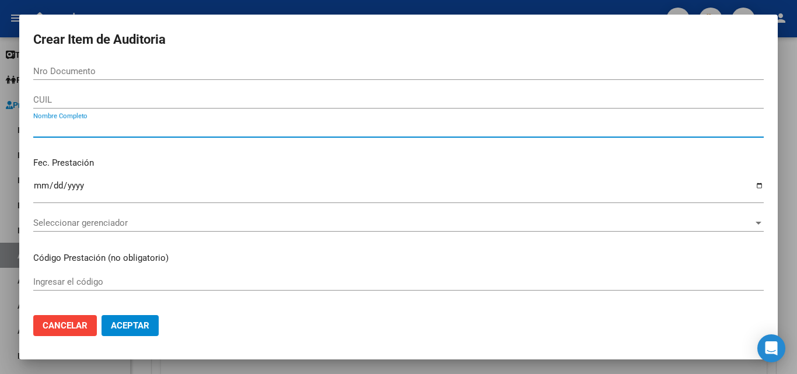
click at [76, 123] on input "Nombre Completo" at bounding box center [398, 128] width 731 height 11
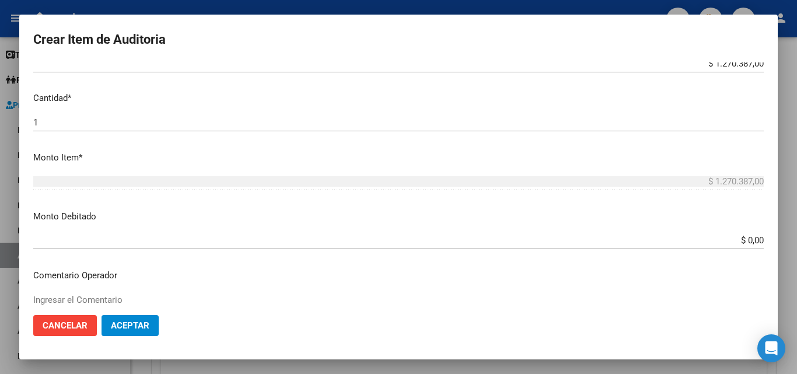
scroll to position [292, 0]
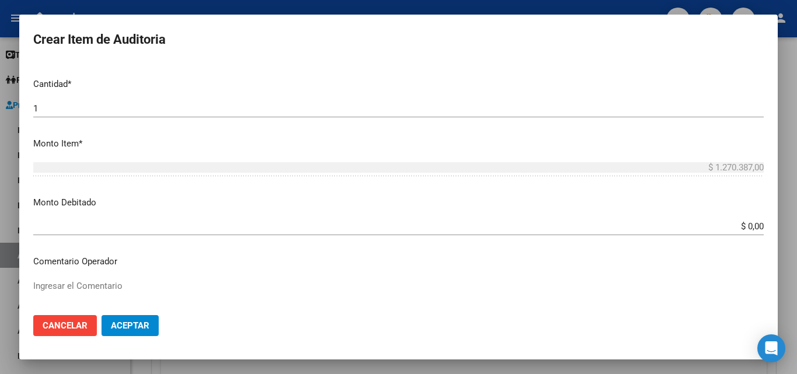
type input "TODOS"
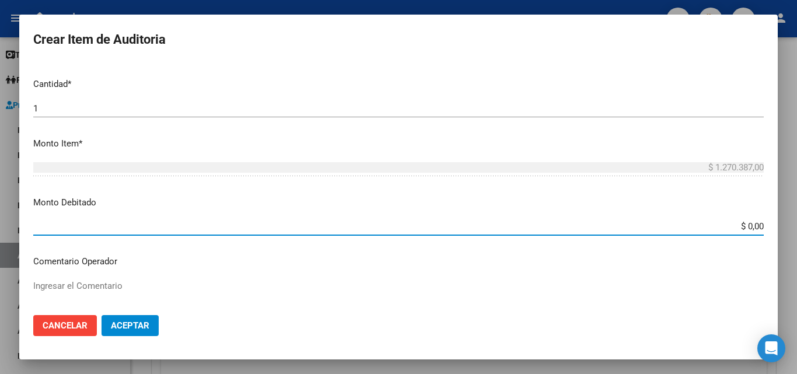
drag, startPoint x: 733, startPoint y: 221, endPoint x: 768, endPoint y: 226, distance: 35.9
click at [768, 226] on mat-dialog-content "Nro Documento CUIL TODOS Nombre Completo Fec. Prestación Ingresar la fecha Sele…" at bounding box center [398, 183] width 759 height 243
type input "$ 1.270.387,00"
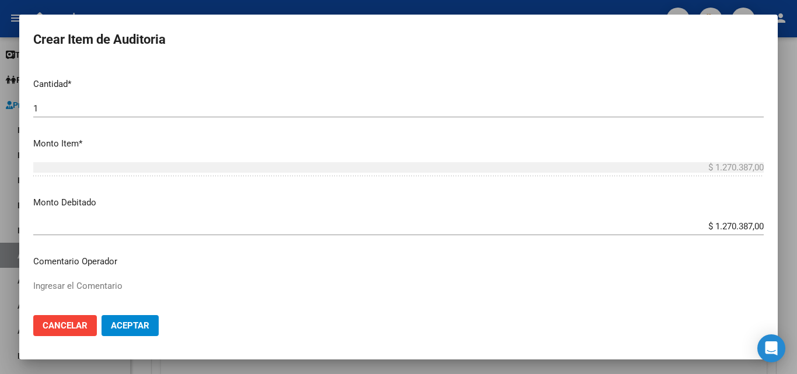
click at [121, 274] on mat-dialog-content "Nro Documento CUIL TODOS Nombre Completo Fec. Prestación Ingresar la fecha Sele…" at bounding box center [398, 183] width 759 height 243
click at [113, 285] on textarea "Ingresar el Comentario" at bounding box center [398, 307] width 731 height 55
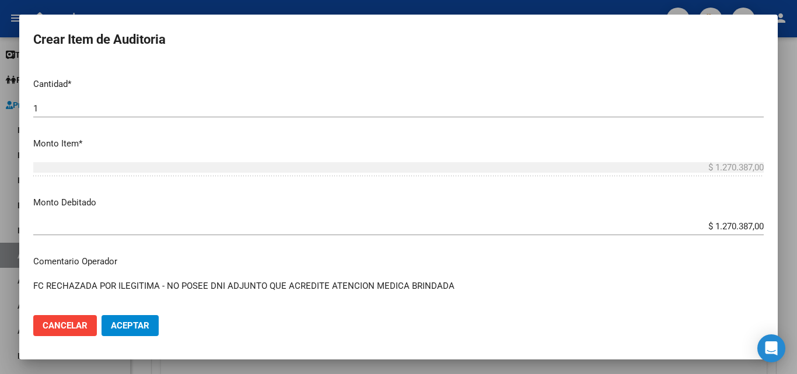
type textarea "FC RECHAZADA POR ILEGITIMA - NO POSEE DNI ADJUNTO QUE ACREDITE ATENCION MEDICA …"
click at [140, 326] on span "Aceptar" at bounding box center [130, 325] width 39 height 11
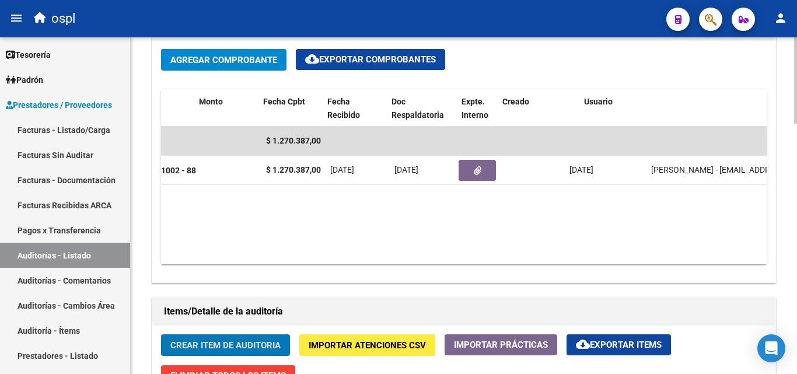
scroll to position [0, 450]
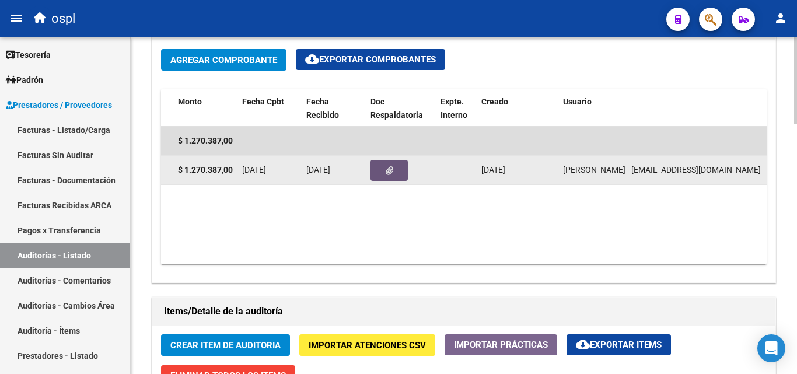
click at [392, 163] on button "button" at bounding box center [389, 170] width 37 height 21
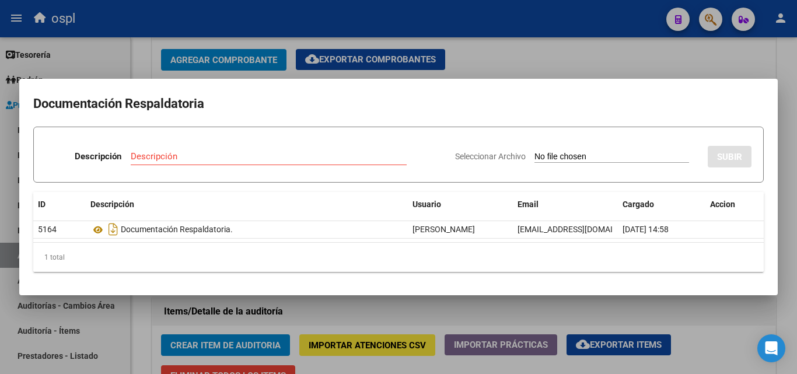
click at [579, 154] on input "Seleccionar Archivo" at bounding box center [611, 157] width 155 height 11
type input "C:\fakepath\RECHAZO X ILEGITIMA - FC 88.pdf"
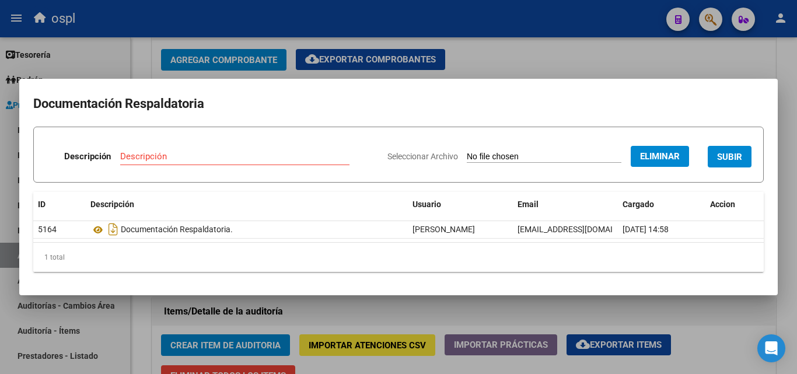
click at [229, 158] on input "Descripción" at bounding box center [234, 156] width 229 height 11
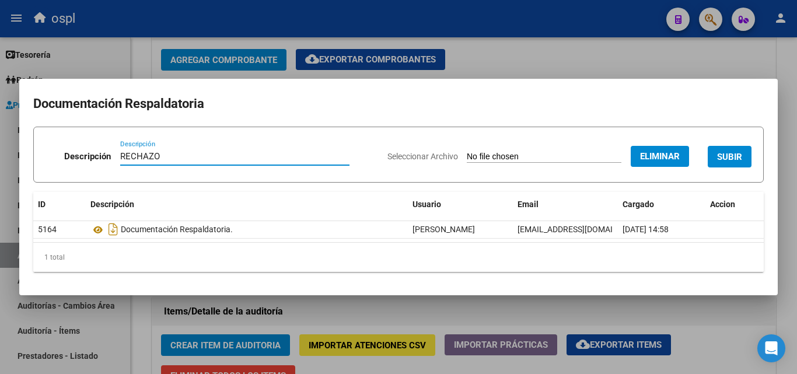
type input "RECHAZO"
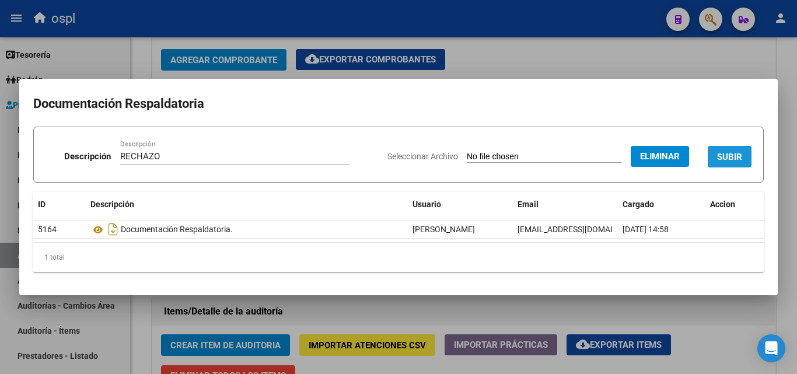
click at [728, 162] on span "SUBIR" at bounding box center [729, 157] width 25 height 11
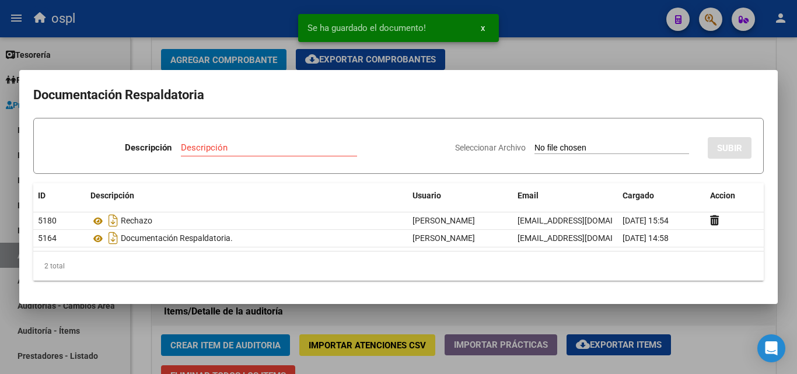
click at [0, 219] on div at bounding box center [398, 187] width 797 height 374
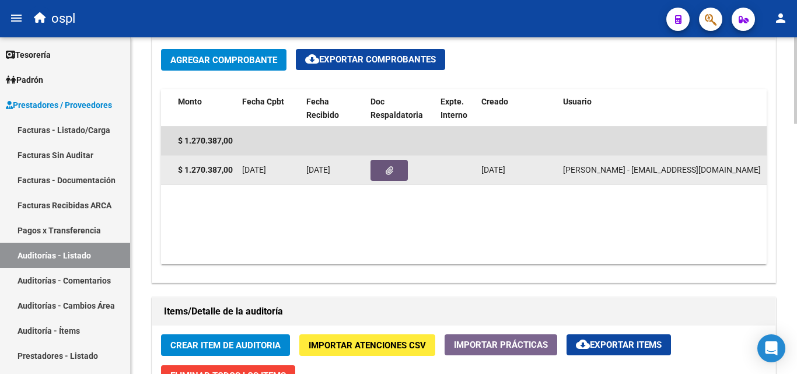
click at [382, 175] on button "button" at bounding box center [389, 170] width 37 height 21
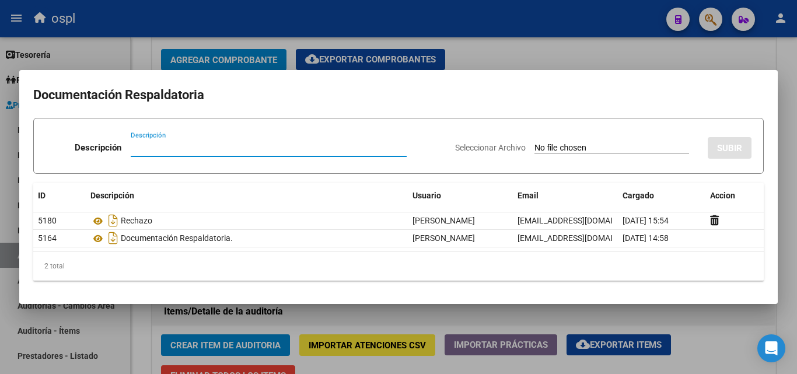
click at [0, 131] on div at bounding box center [398, 187] width 797 height 374
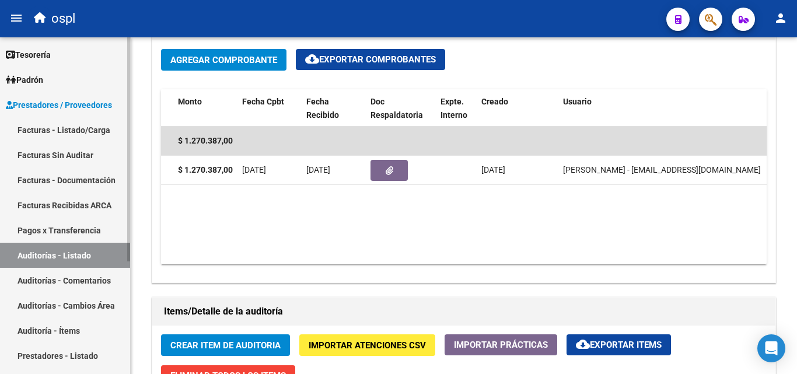
click at [69, 127] on link "Facturas - Listado/Carga" at bounding box center [65, 129] width 130 height 25
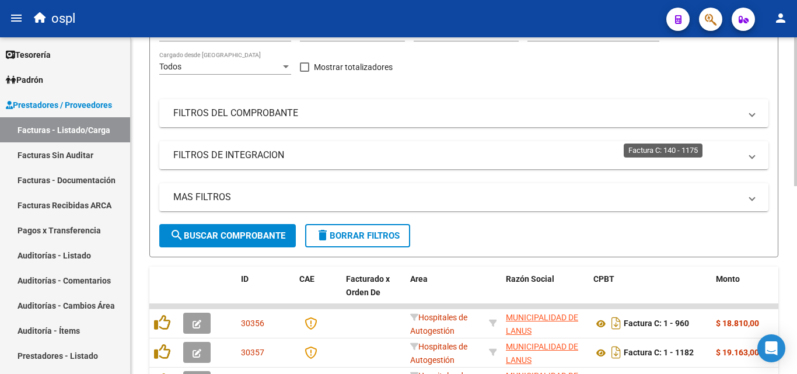
scroll to position [424, 0]
